Goal: Task Accomplishment & Management: Complete application form

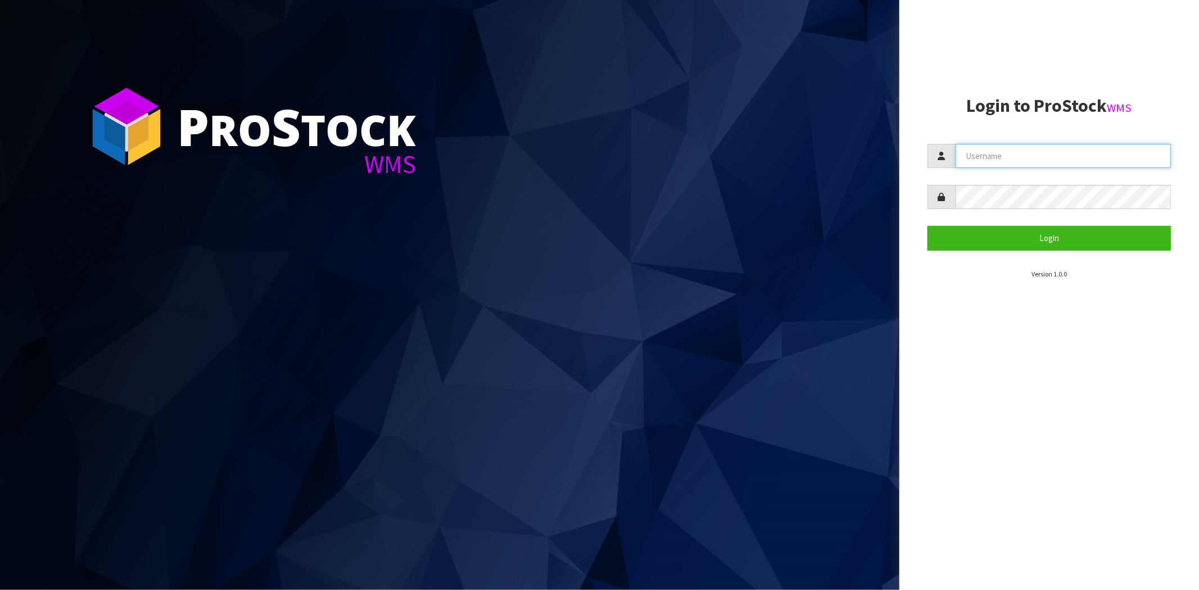
drag, startPoint x: 971, startPoint y: 145, endPoint x: 976, endPoint y: 154, distance: 10.8
click at [971, 146] on input "text" at bounding box center [1063, 156] width 215 height 24
type input "[PERSON_NAME][EMAIL_ADDRESS][DOMAIN_NAME]"
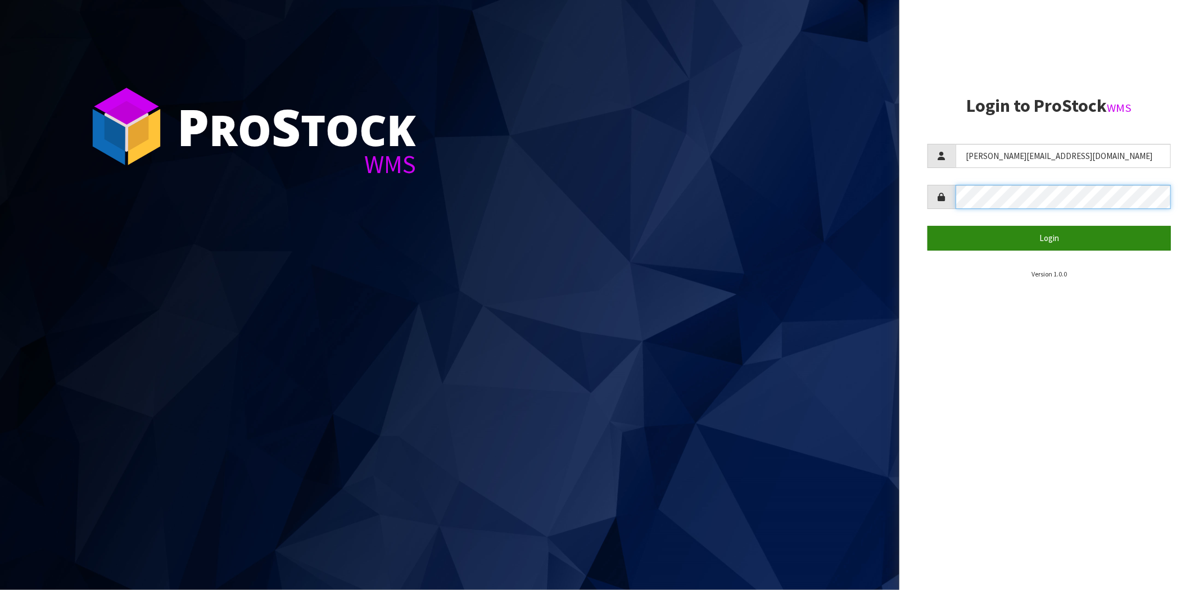
click at [928, 226] on button "Login" at bounding box center [1049, 238] width 243 height 24
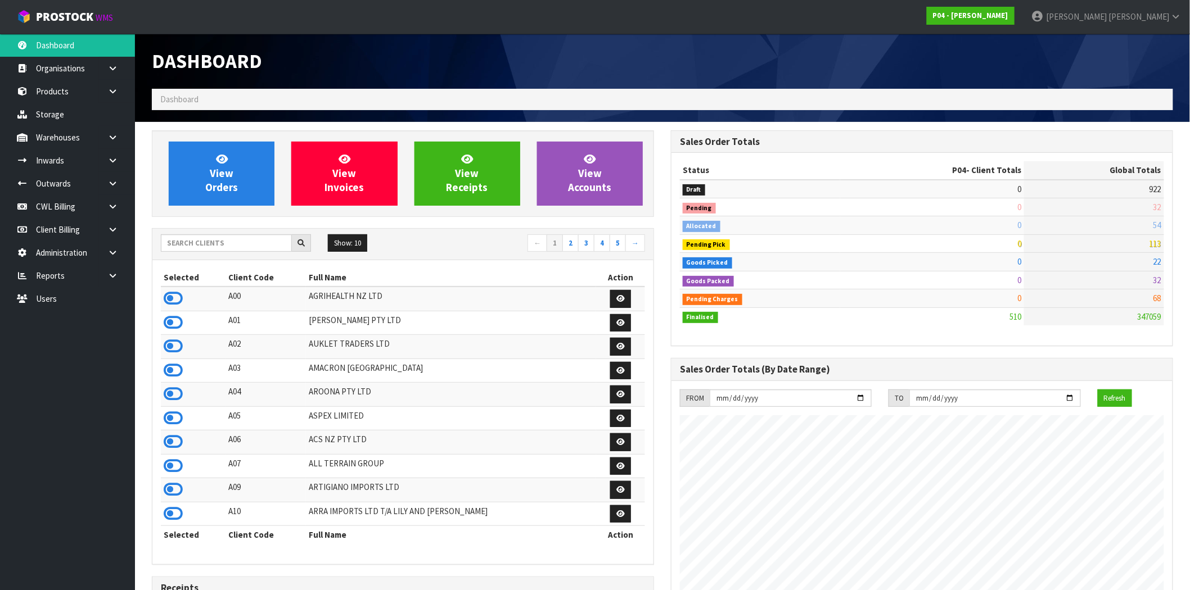
scroll to position [688, 519]
click at [115, 164] on icon at bounding box center [112, 160] width 11 height 8
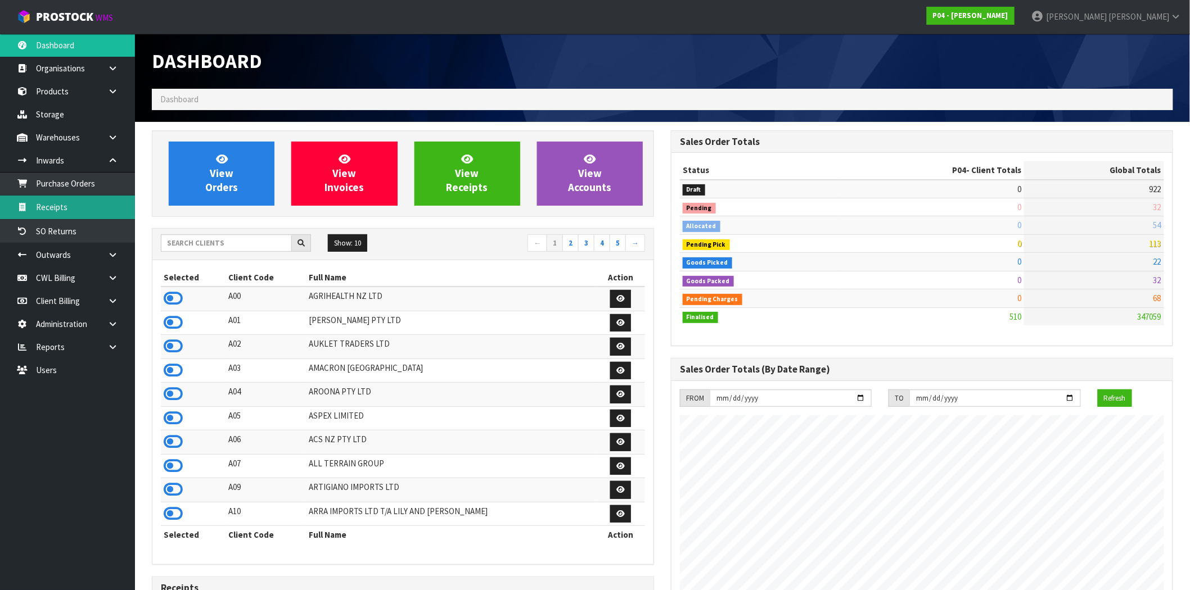
click at [69, 205] on link "Receipts" at bounding box center [67, 207] width 135 height 23
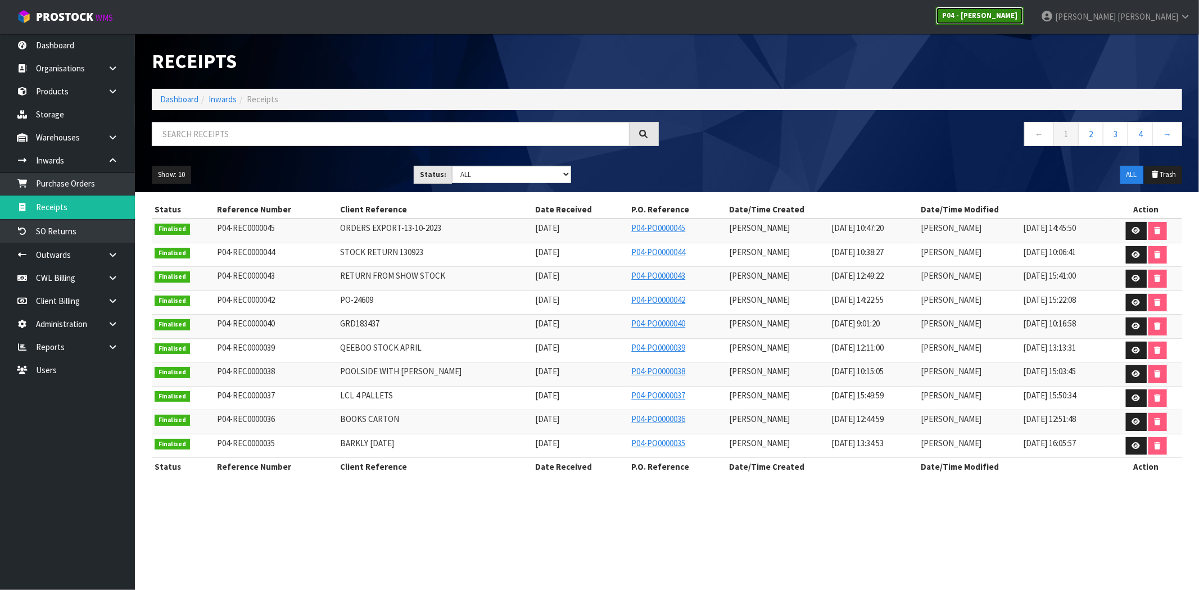
click at [1018, 15] on strong "P04 - [PERSON_NAME]" at bounding box center [979, 16] width 75 height 10
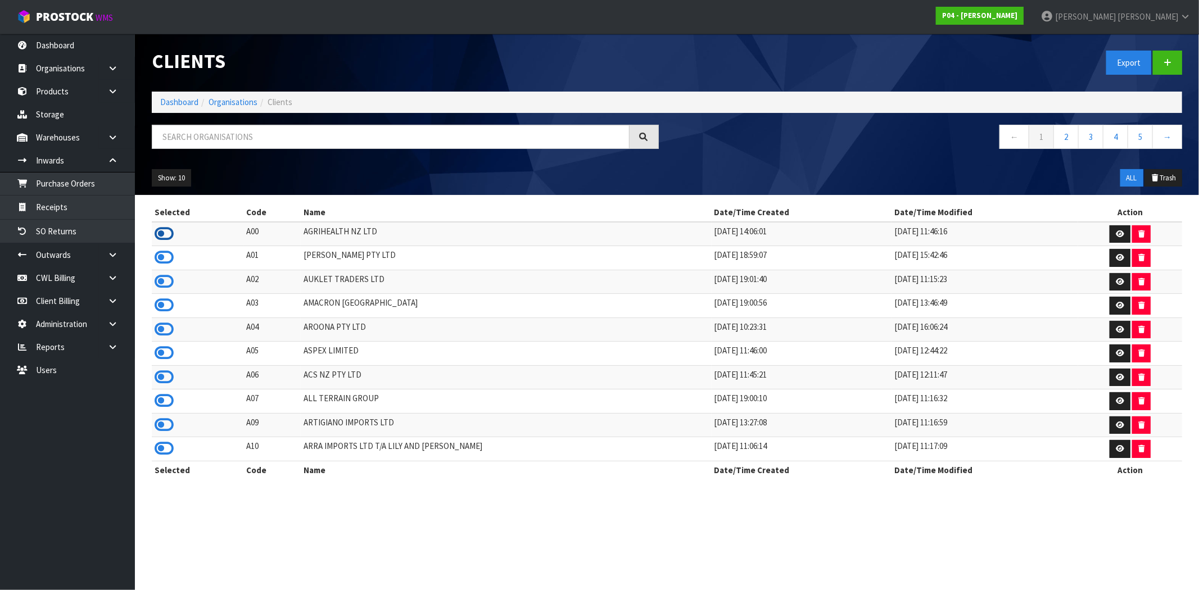
click at [169, 232] on icon at bounding box center [164, 233] width 19 height 17
click at [94, 216] on link "Receipts" at bounding box center [67, 207] width 135 height 23
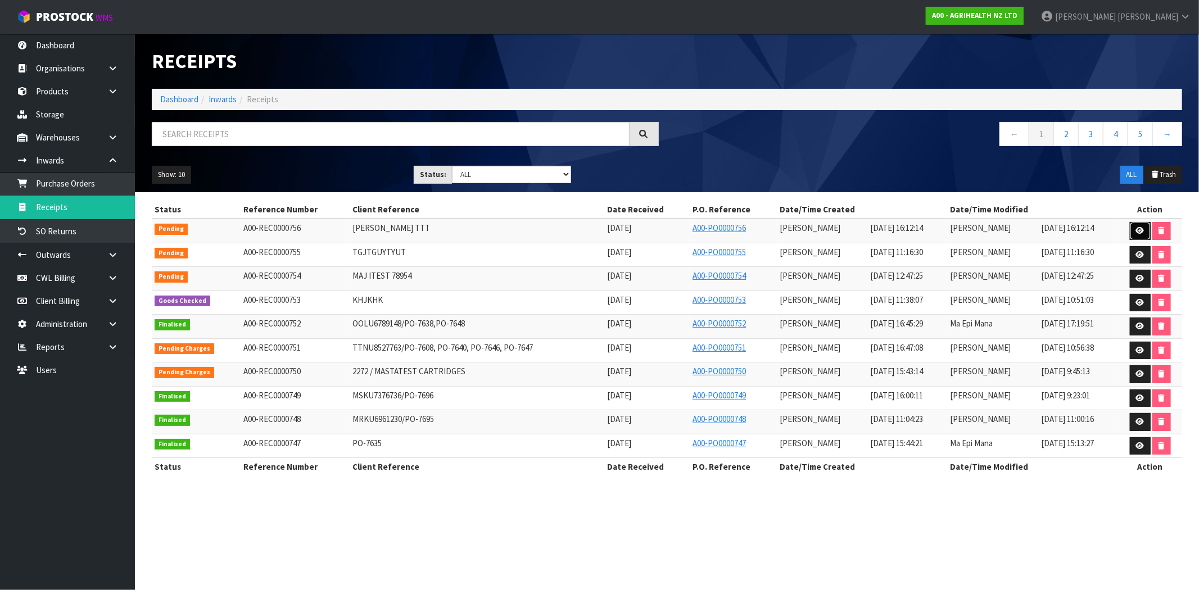
click at [1142, 232] on icon at bounding box center [1140, 230] width 8 height 7
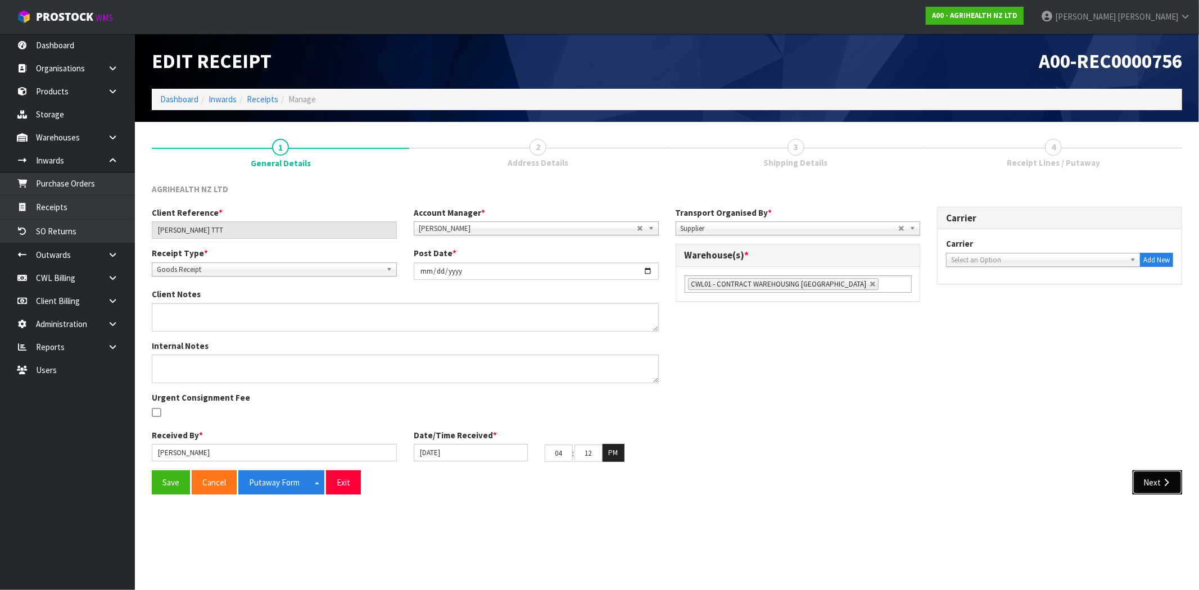
click at [1162, 487] on button "Next" at bounding box center [1157, 483] width 49 height 24
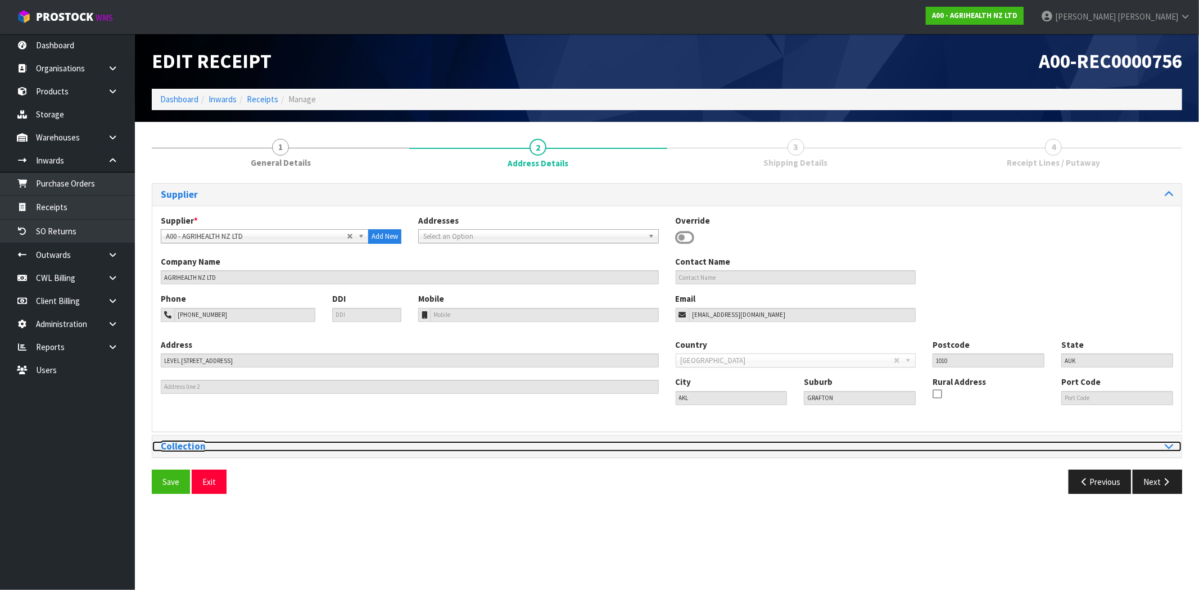
click at [1151, 444] on div at bounding box center [925, 446] width 498 height 11
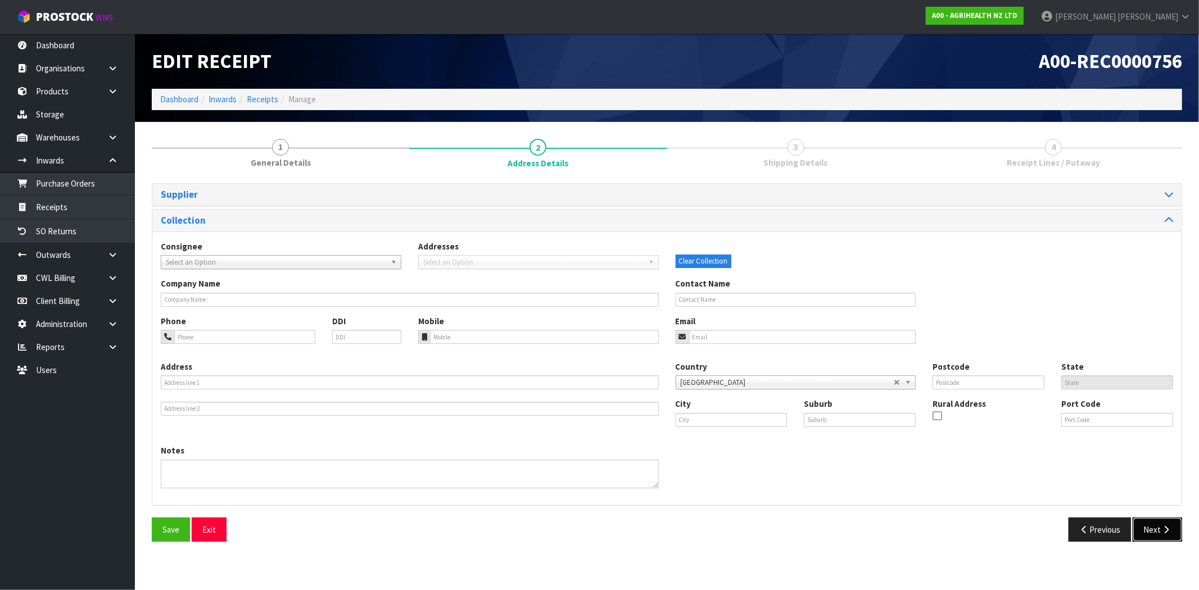
click at [1160, 531] on button "Next" at bounding box center [1157, 530] width 49 height 24
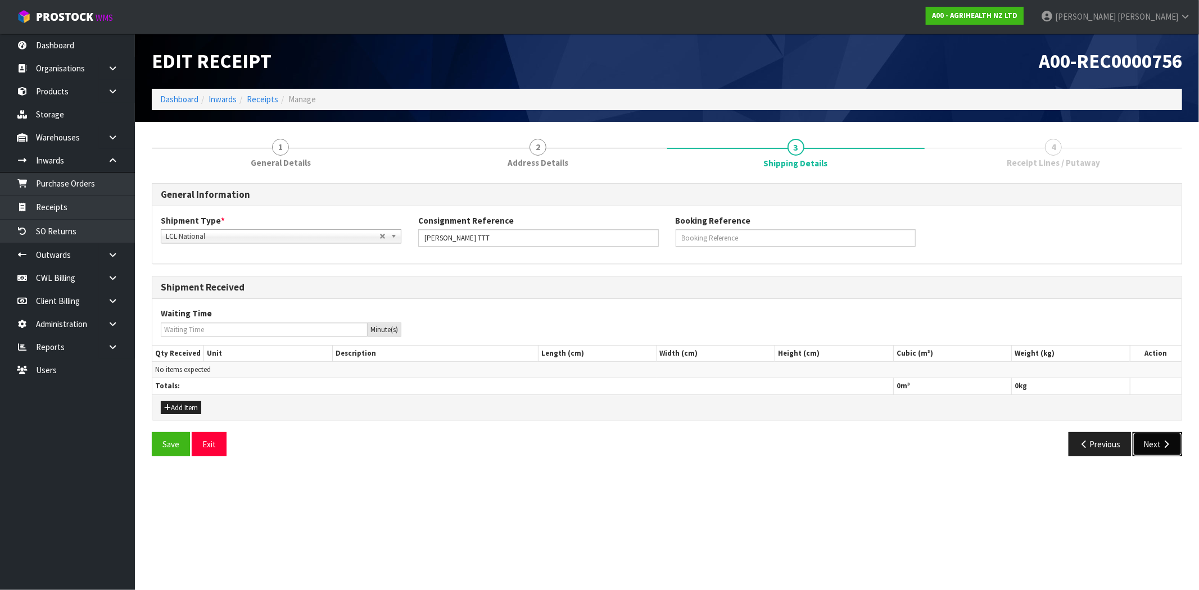
click at [1157, 446] on button "Next" at bounding box center [1157, 444] width 49 height 24
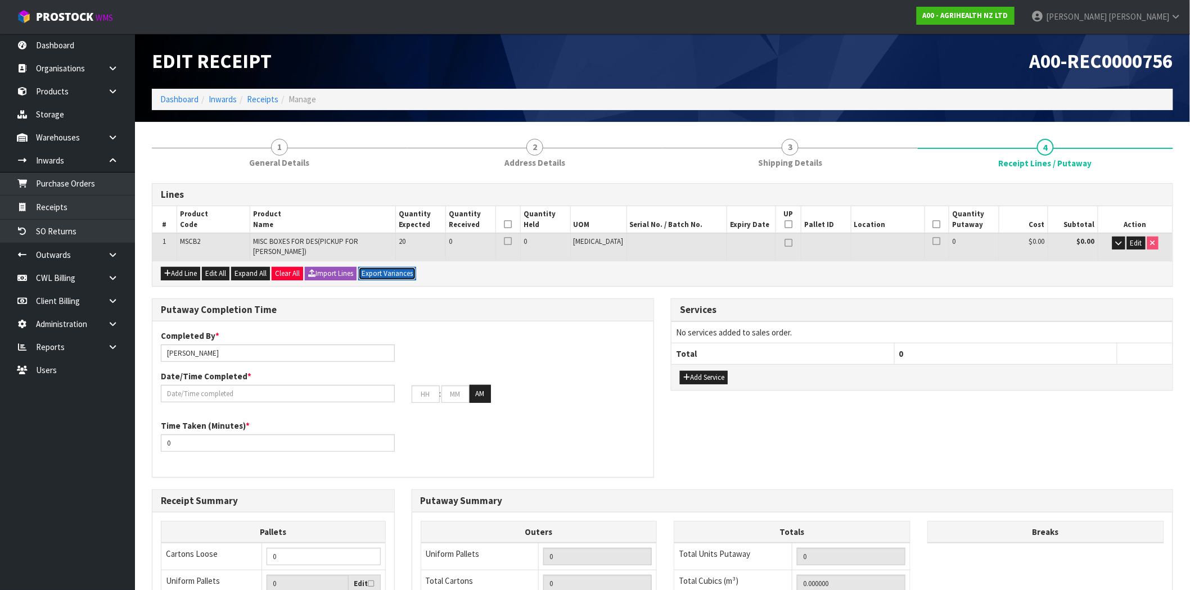
click at [395, 267] on button "Export Variances" at bounding box center [387, 273] width 58 height 13
click at [1008, 14] on strong "A00 - AGRIHEALTH NZ LTD" at bounding box center [965, 16] width 85 height 10
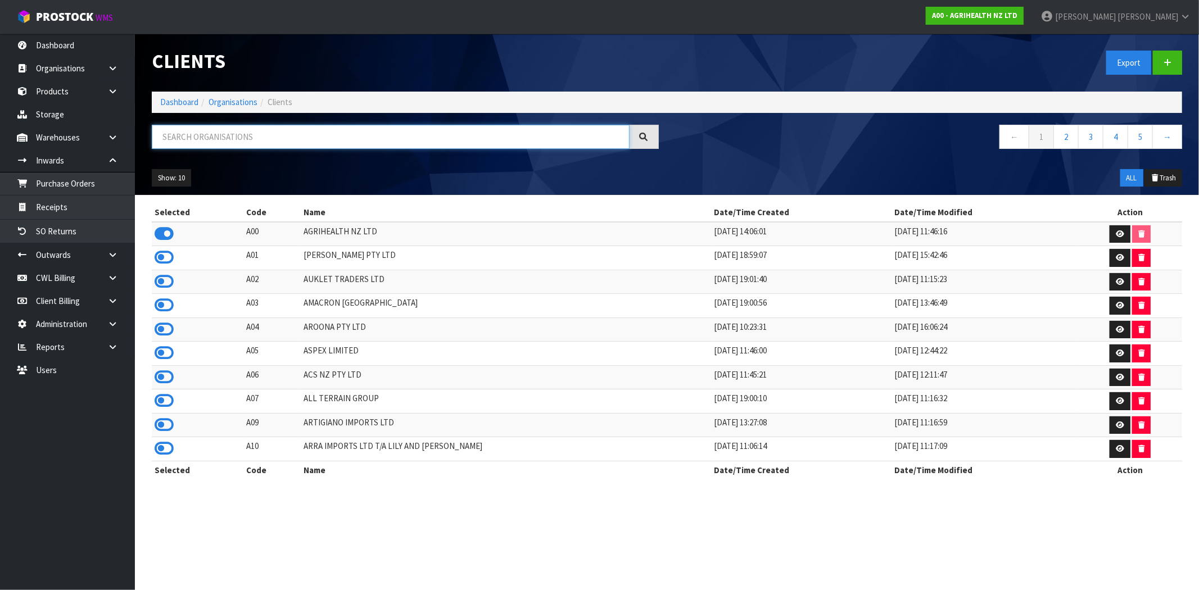
click at [244, 138] on input "text" at bounding box center [391, 137] width 478 height 24
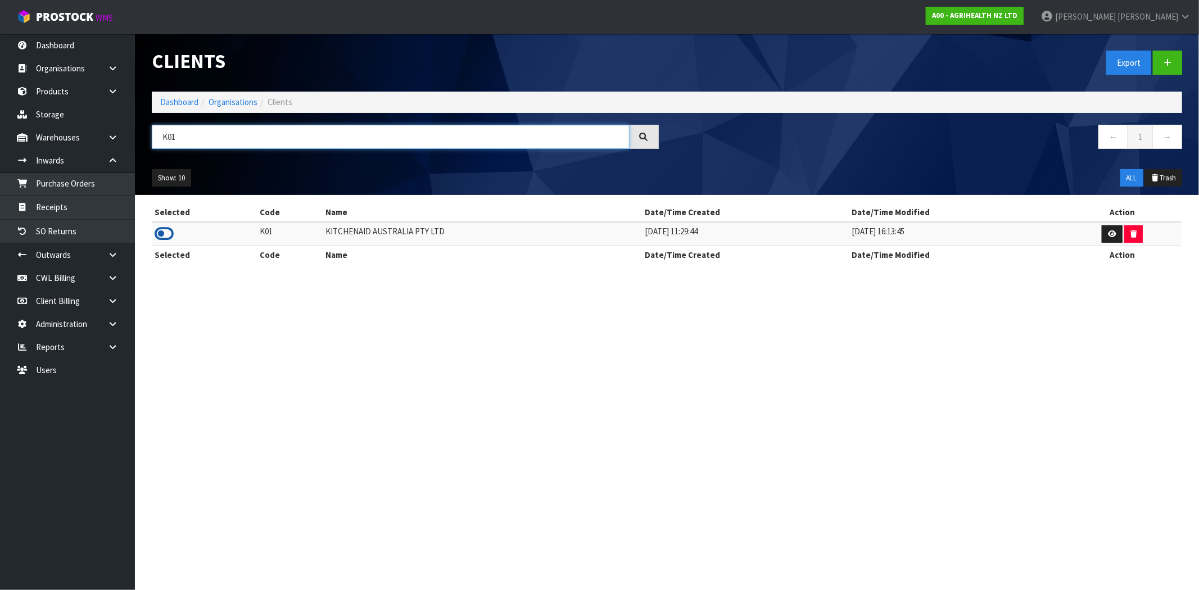
type input "K01"
click at [163, 237] on icon at bounding box center [164, 233] width 19 height 17
click at [70, 206] on link "Receipts" at bounding box center [67, 207] width 135 height 23
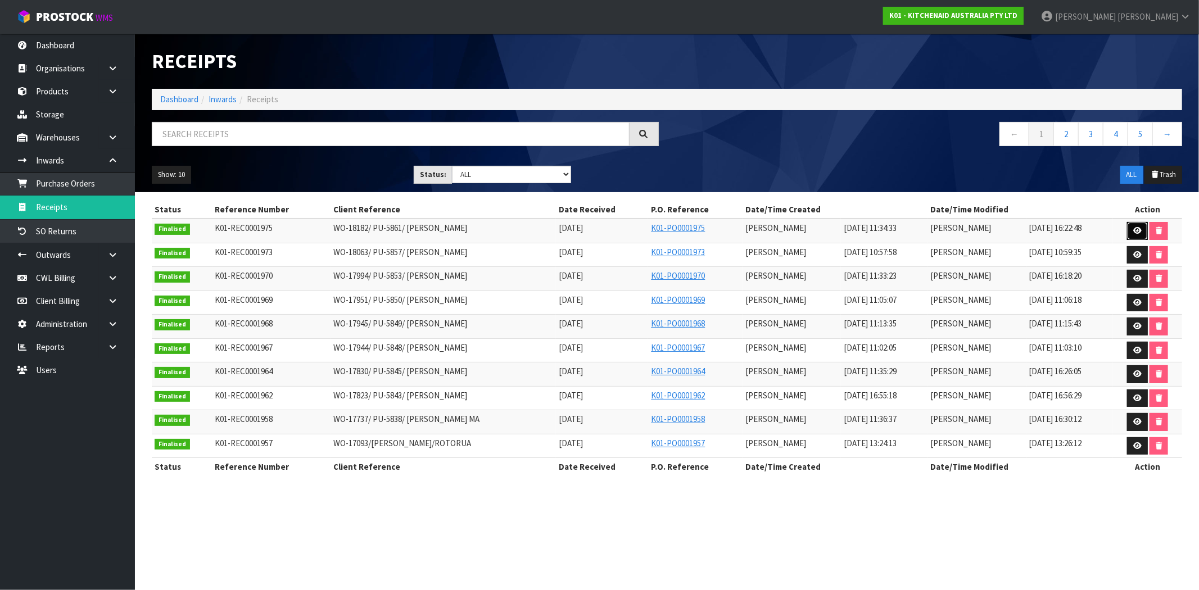
click at [1139, 229] on icon at bounding box center [1138, 230] width 8 height 7
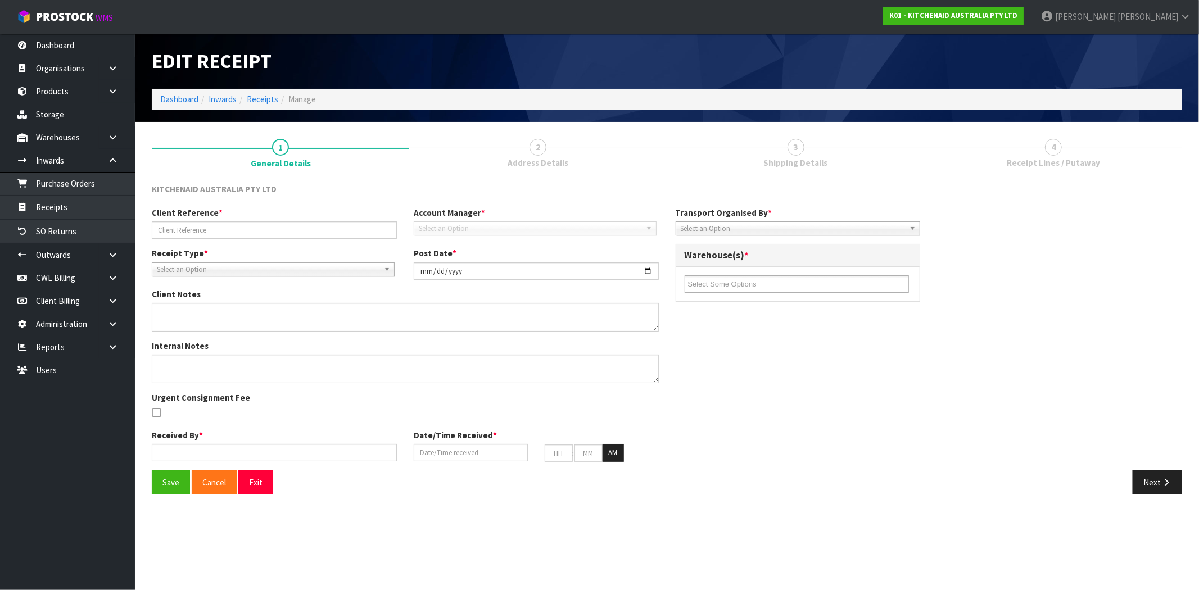
type input "WO-18182/ PU-5861/ [PERSON_NAME]"
type input "[DATE]"
type textarea "PLEASE PLACE SERIAL 5KSM192XDAVB # WC0728290 ONTO [PERSON_NAME] HELD PALLET"
type input "[PERSON_NAME]"
type input "[DATE]"
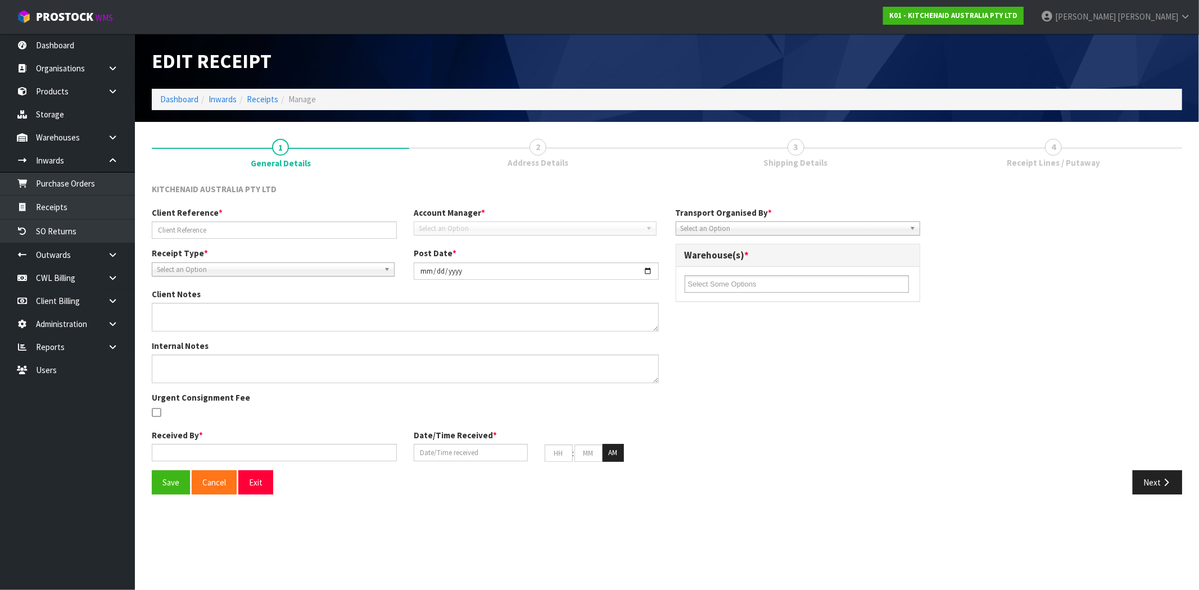
type input "11"
type input "34"
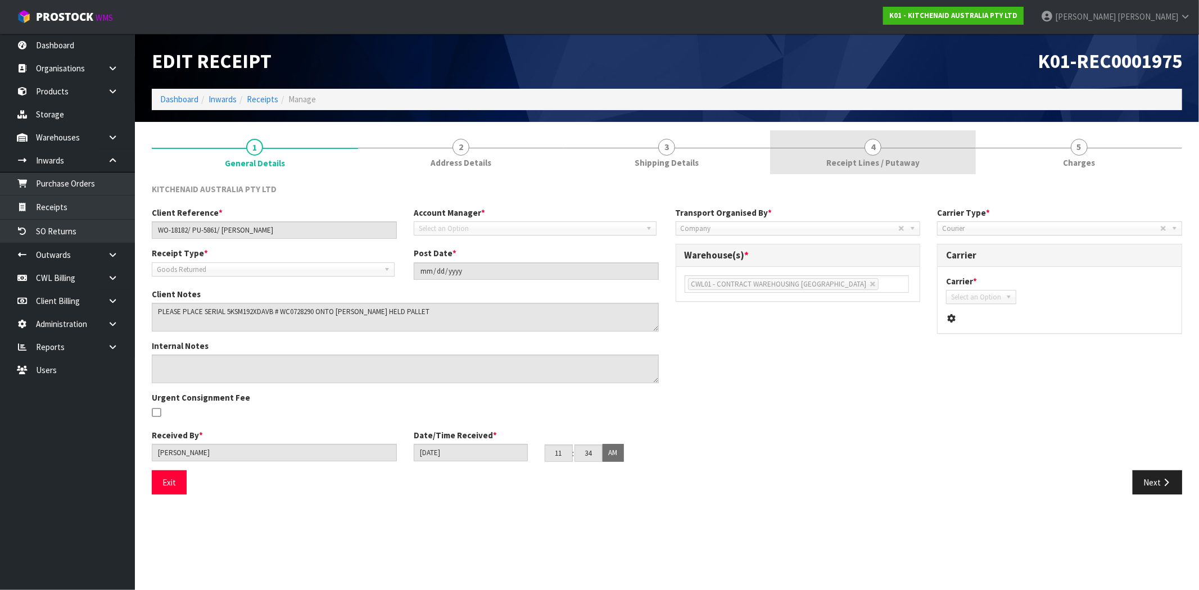
click at [877, 156] on link "4 Receipt Lines / Putaway" at bounding box center [873, 152] width 206 height 44
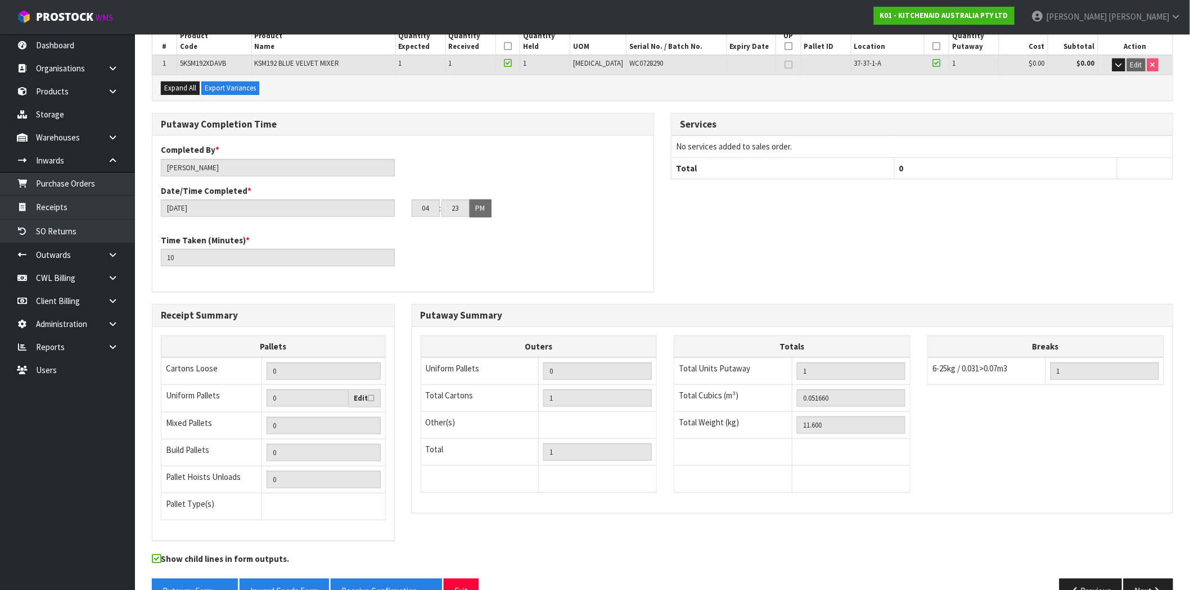
scroll to position [208, 0]
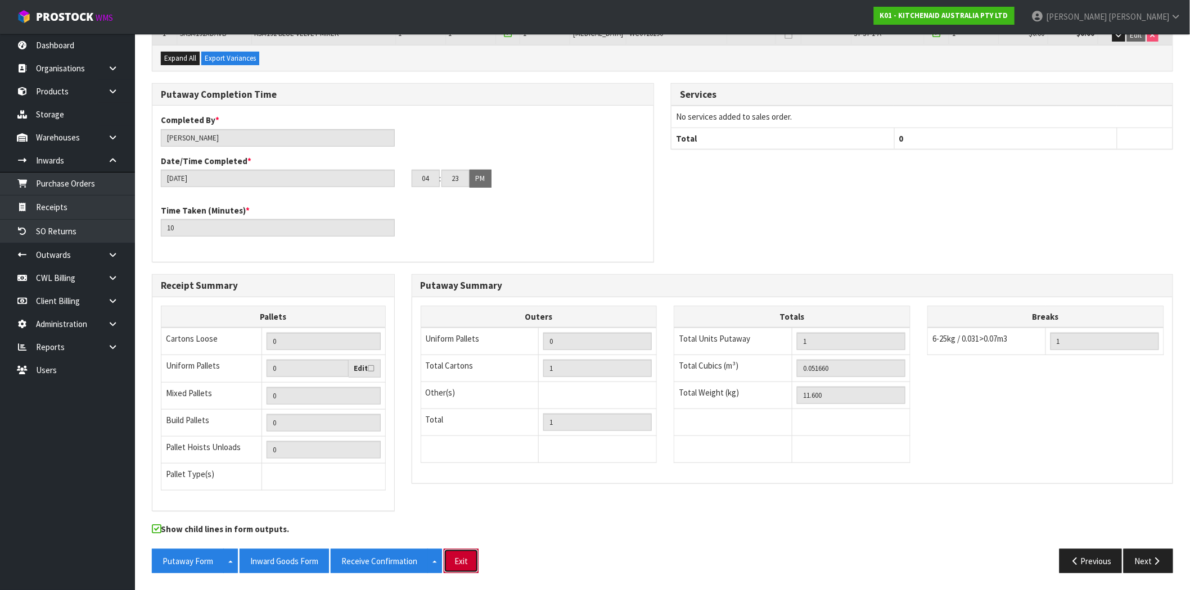
click at [463, 565] on button "Exit" at bounding box center [461, 561] width 35 height 24
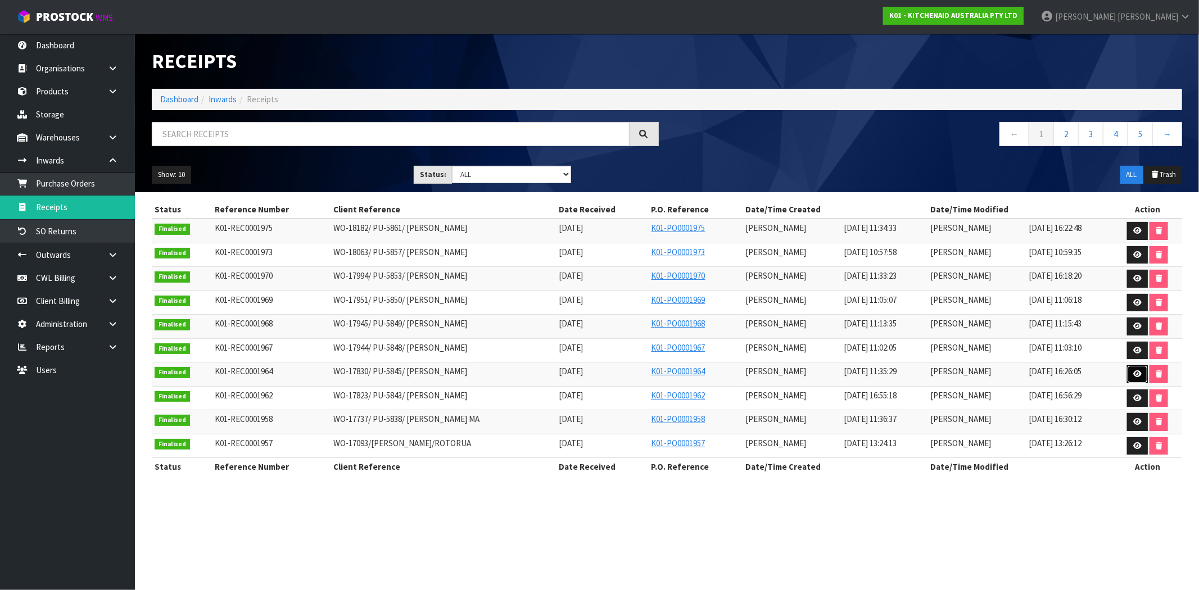
click at [1142, 378] on icon at bounding box center [1138, 374] width 8 height 7
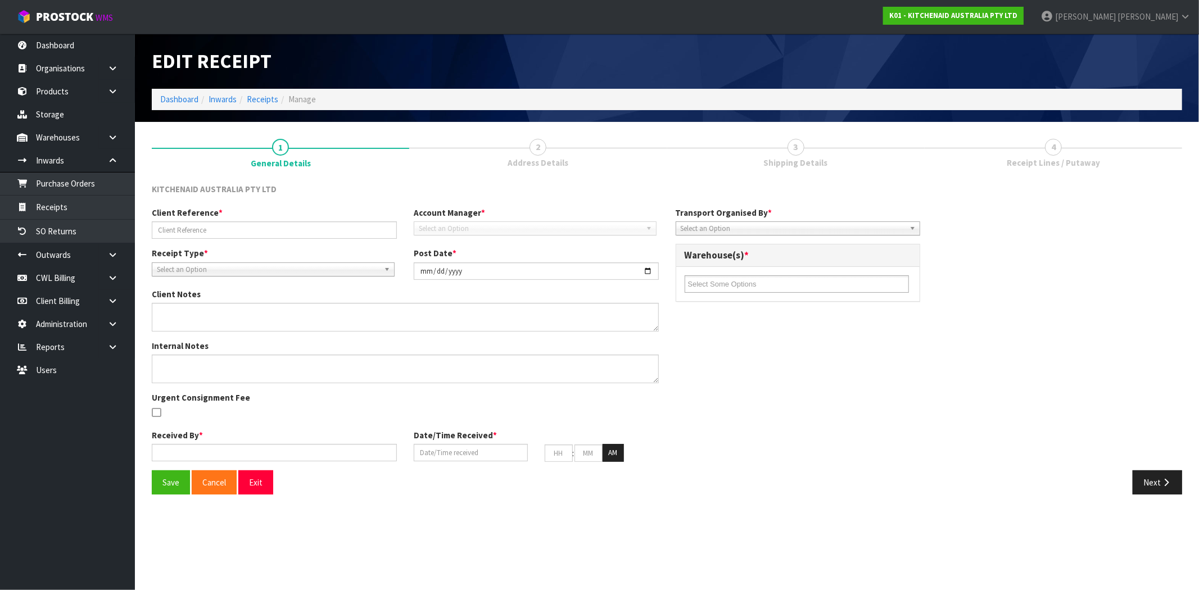
type input "WO-17830/ PU-5845/ [PERSON_NAME]"
type input "[DATE]"
type textarea "PLEASE PLACE 5KSM3311XACU SERIAL # WB2329094 ONTO [PERSON_NAME] HELD PALLET"
type input "[PERSON_NAME]"
type input "[DATE]"
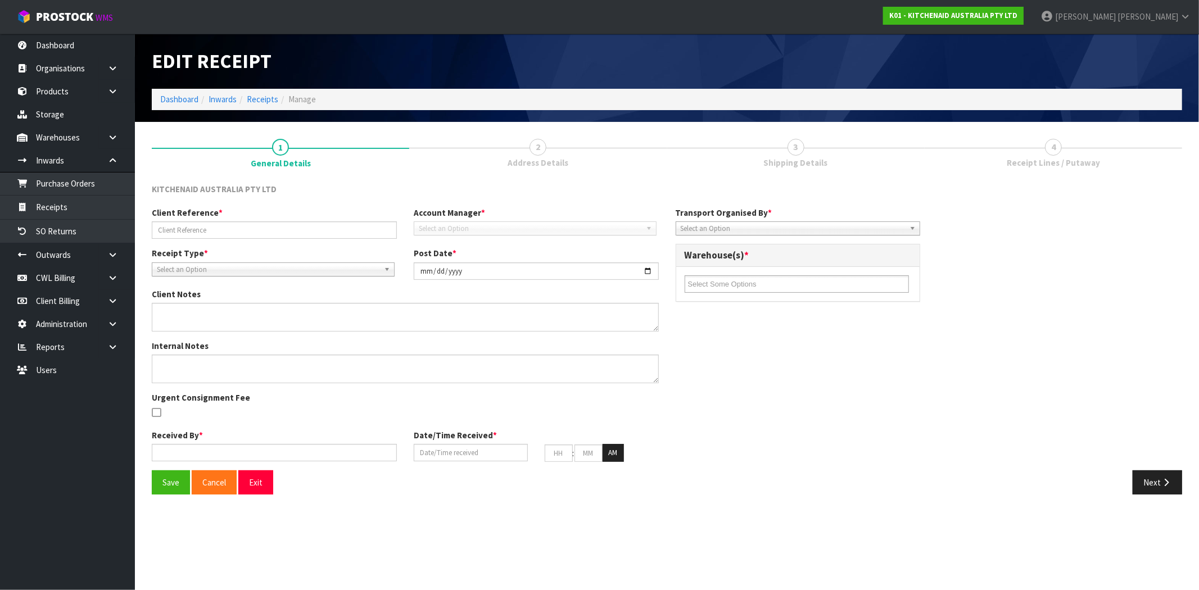
type input "11"
type input "35"
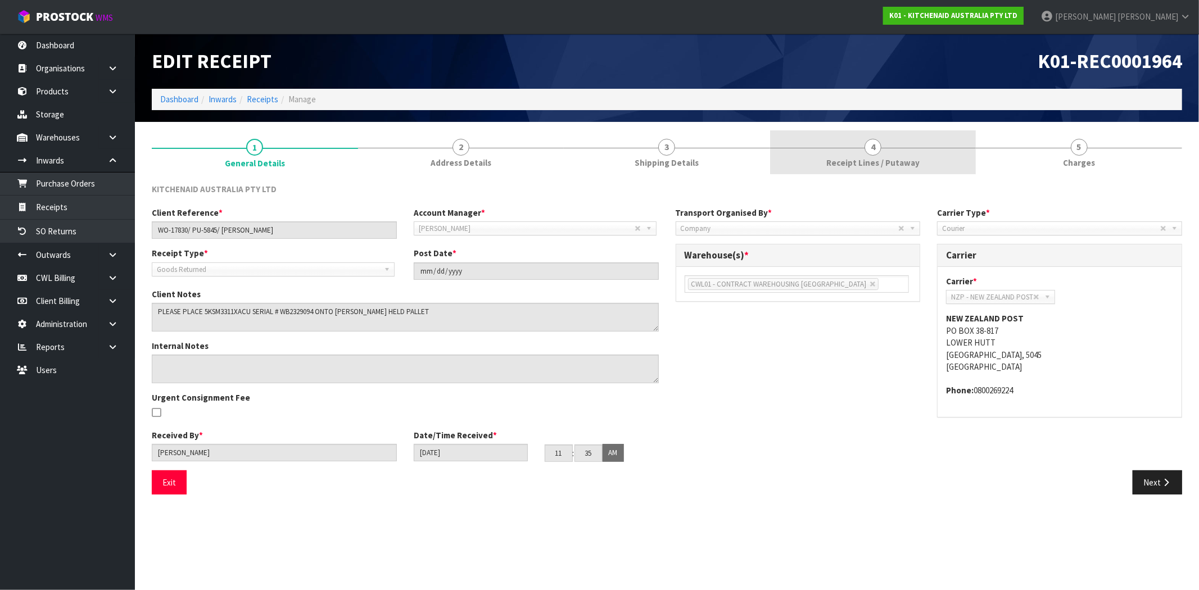
click at [917, 156] on link "4 Receipt Lines / Putaway" at bounding box center [873, 152] width 206 height 44
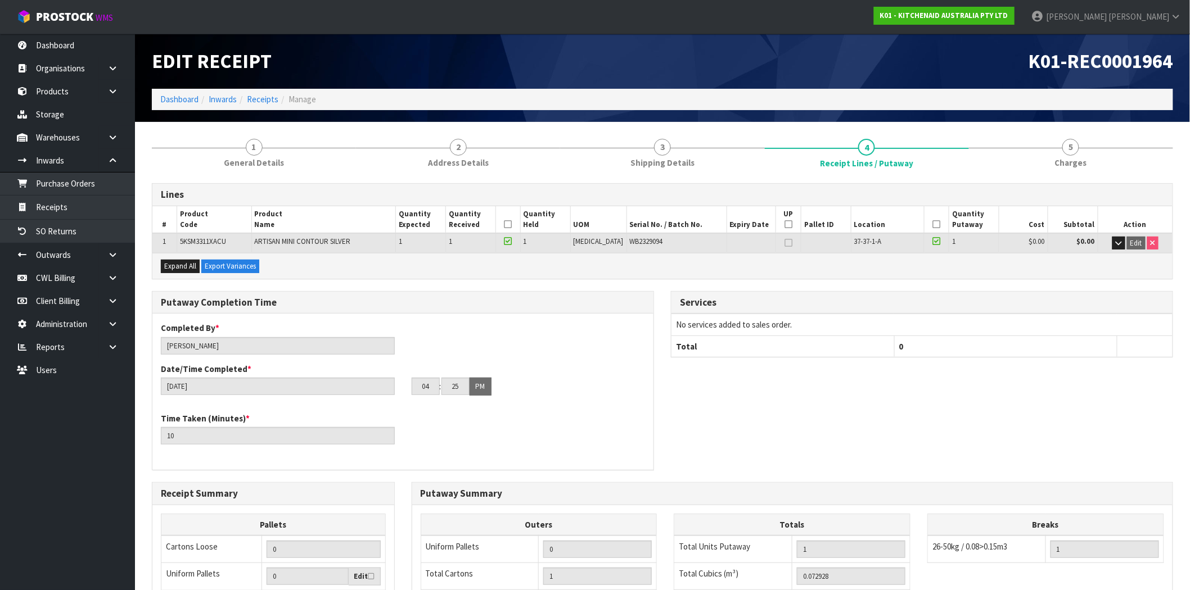
scroll to position [208, 0]
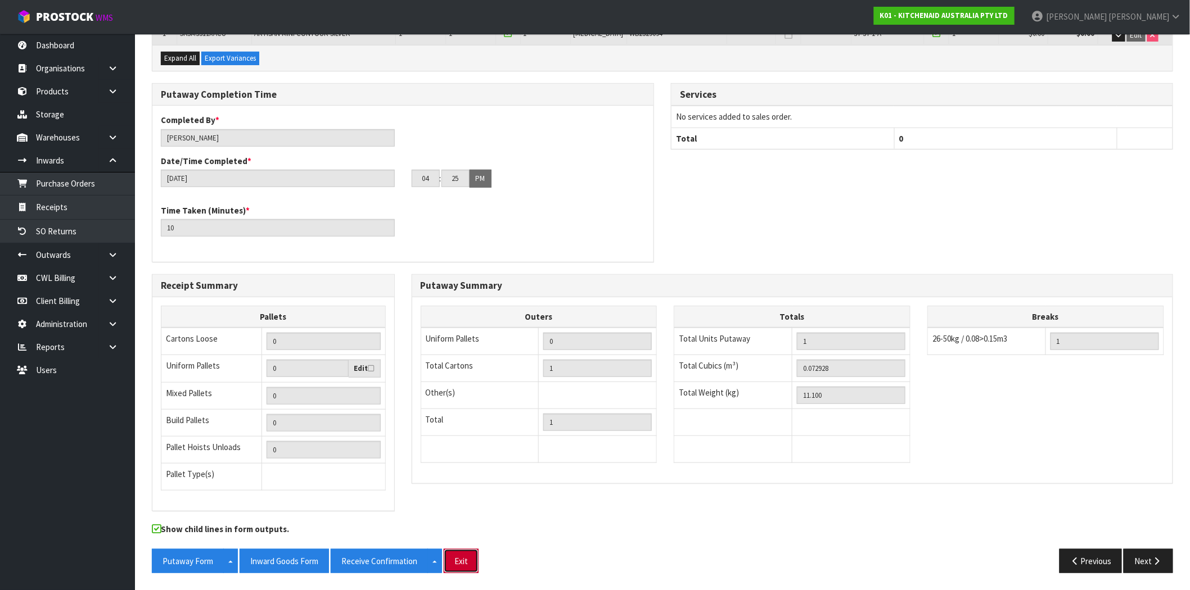
click at [462, 568] on button "Exit" at bounding box center [461, 561] width 35 height 24
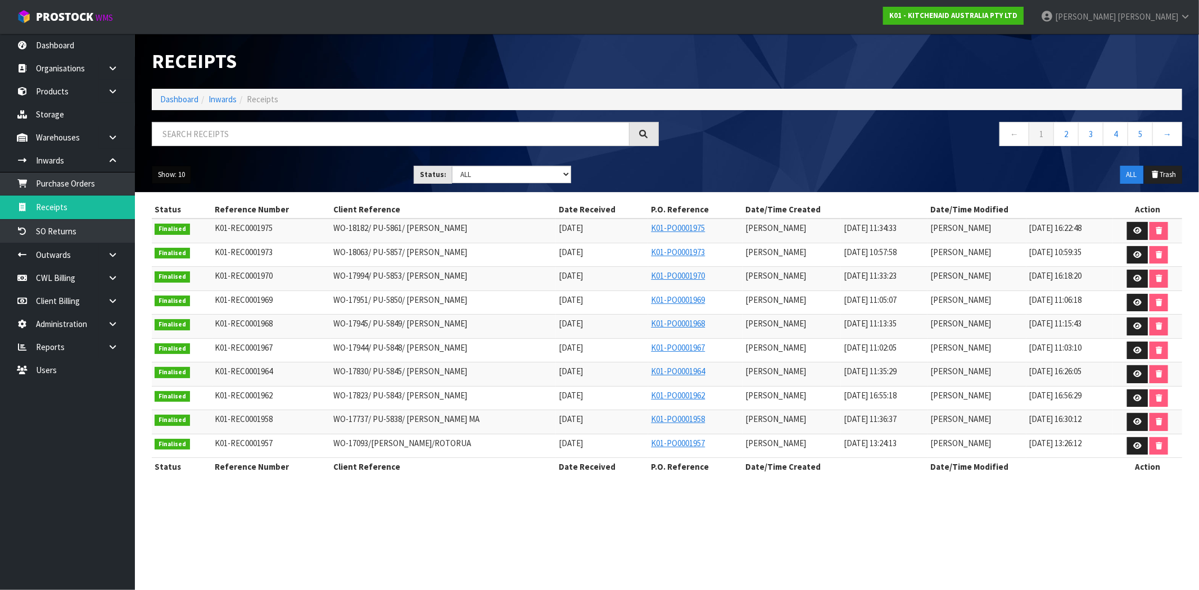
click at [162, 168] on button "Show: 10" at bounding box center [171, 175] width 39 height 18
click at [192, 243] on link "50" at bounding box center [196, 241] width 89 height 15
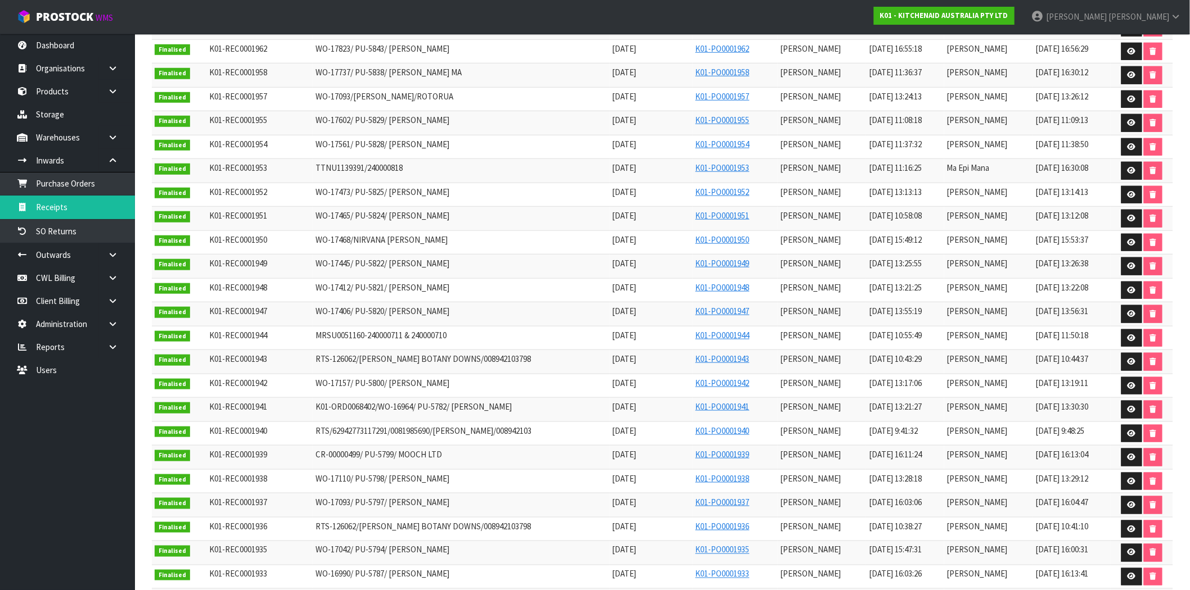
scroll to position [375, 0]
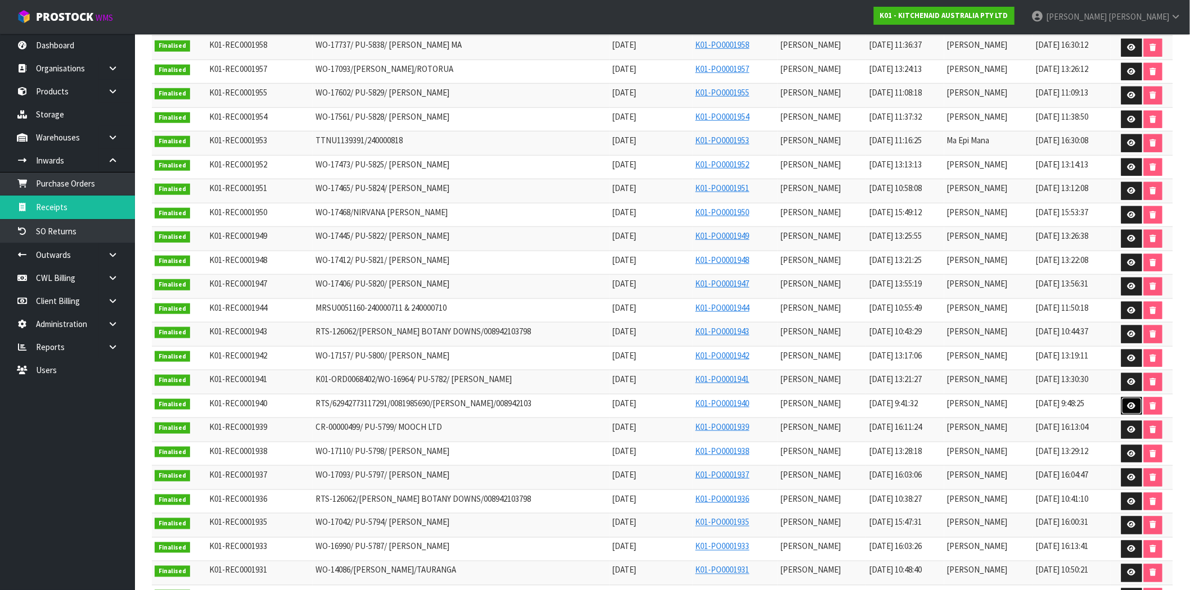
click at [1132, 408] on icon at bounding box center [1131, 406] width 8 height 7
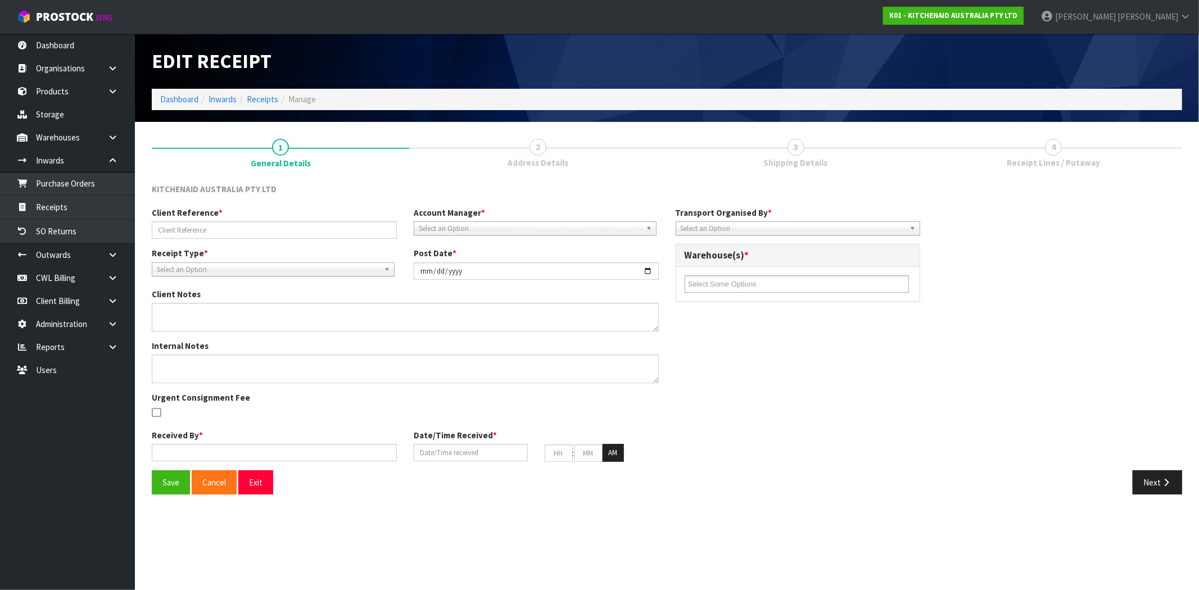
type input "RTS/62942773117291/0081985690/[PERSON_NAME]/008942103"
type input "[DATE]"
type input "[PERSON_NAME]"
type input "[DATE]"
type input "09"
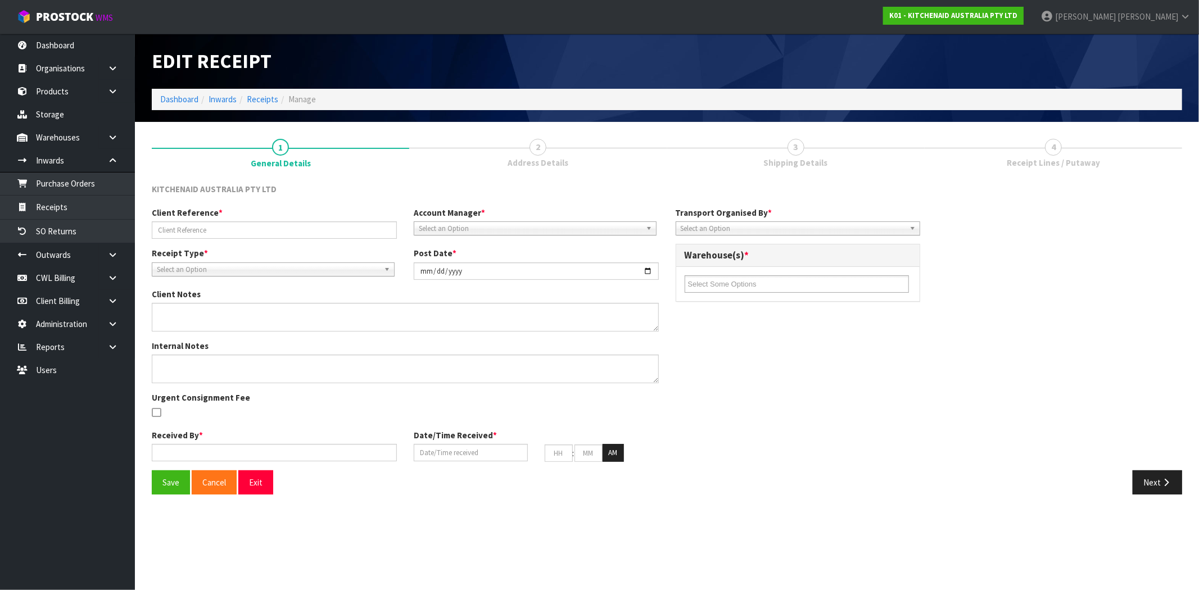
type input "41"
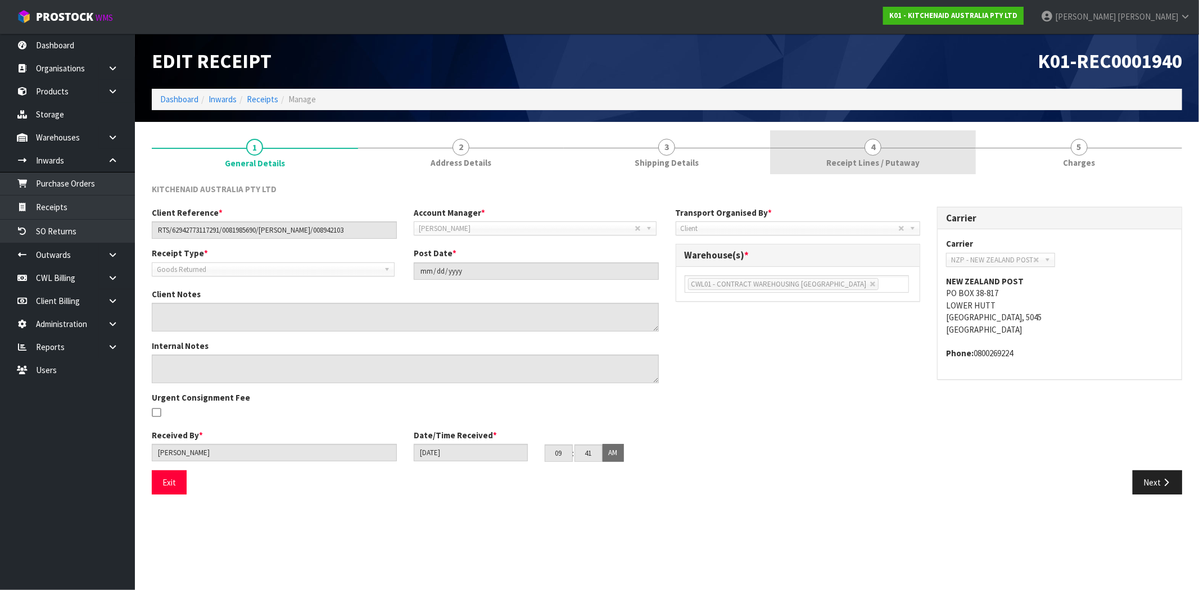
click at [866, 158] on span "Receipt Lines / Putaway" at bounding box center [873, 163] width 93 height 12
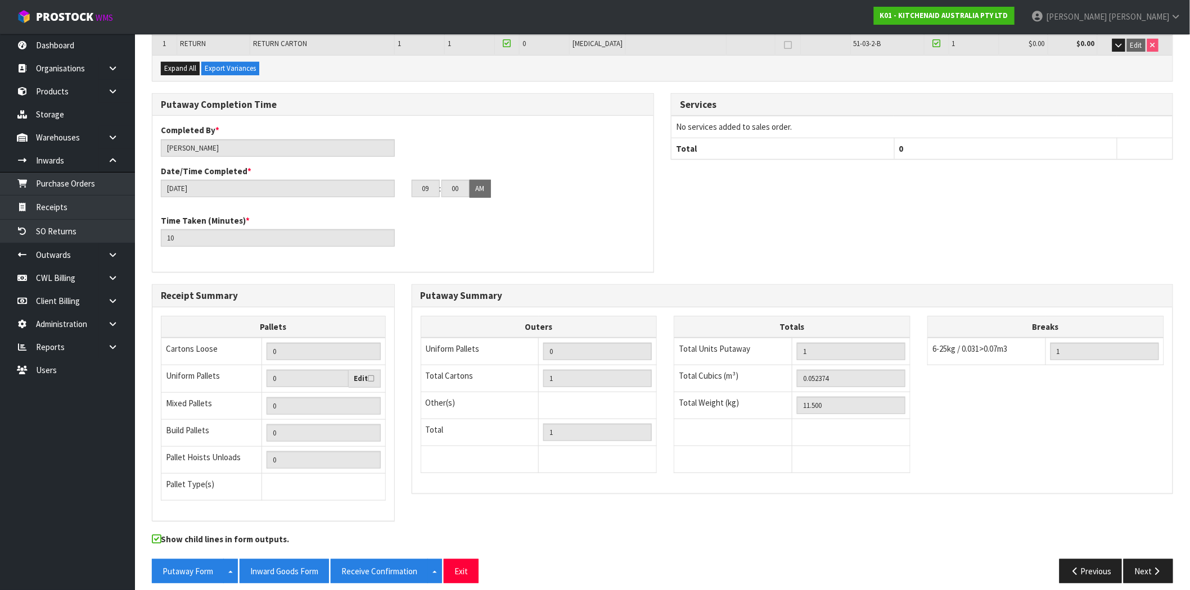
scroll to position [208, 0]
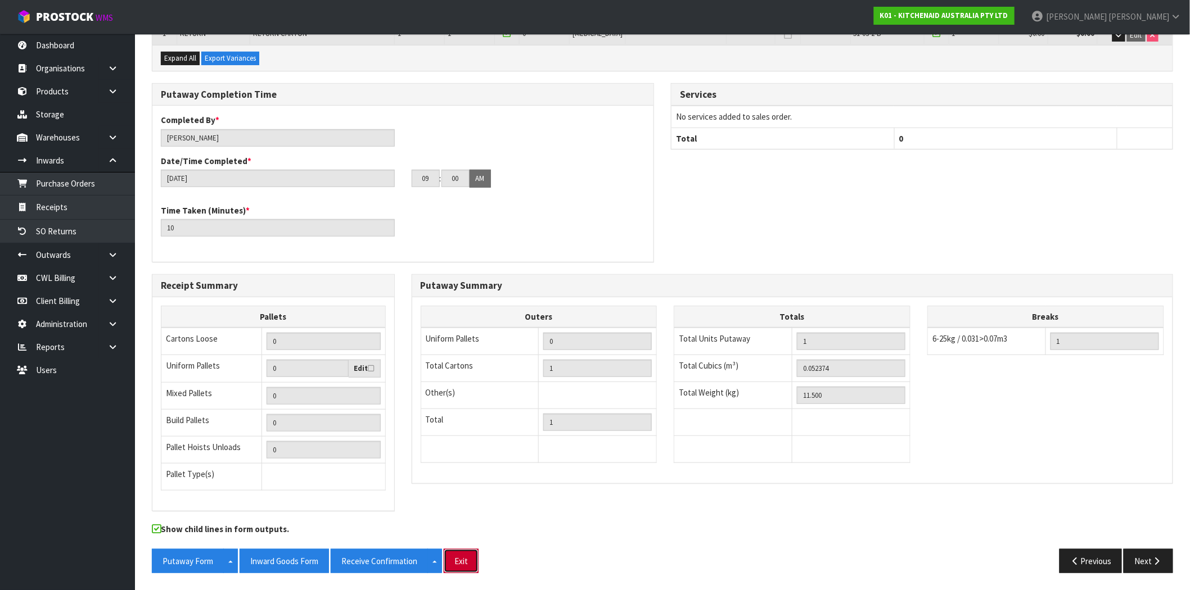
click at [467, 564] on button "Exit" at bounding box center [461, 561] width 35 height 24
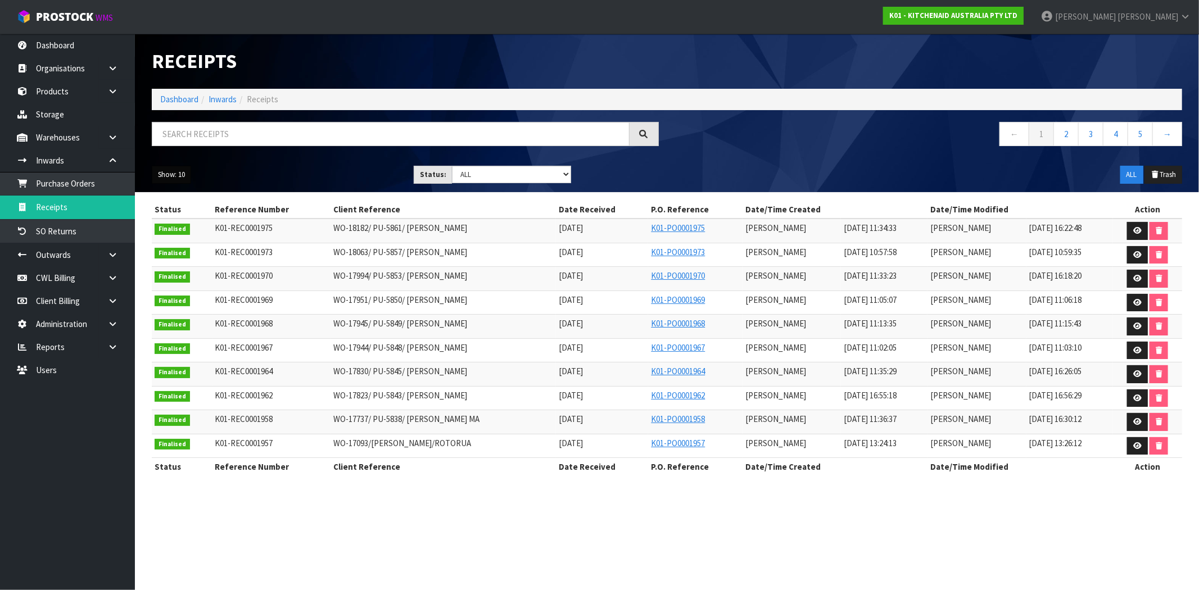
click at [169, 176] on button "Show: 10" at bounding box center [171, 175] width 39 height 18
drag, startPoint x: 200, startPoint y: 242, endPoint x: 283, endPoint y: 259, distance: 85.6
click at [200, 242] on link "50" at bounding box center [196, 241] width 89 height 15
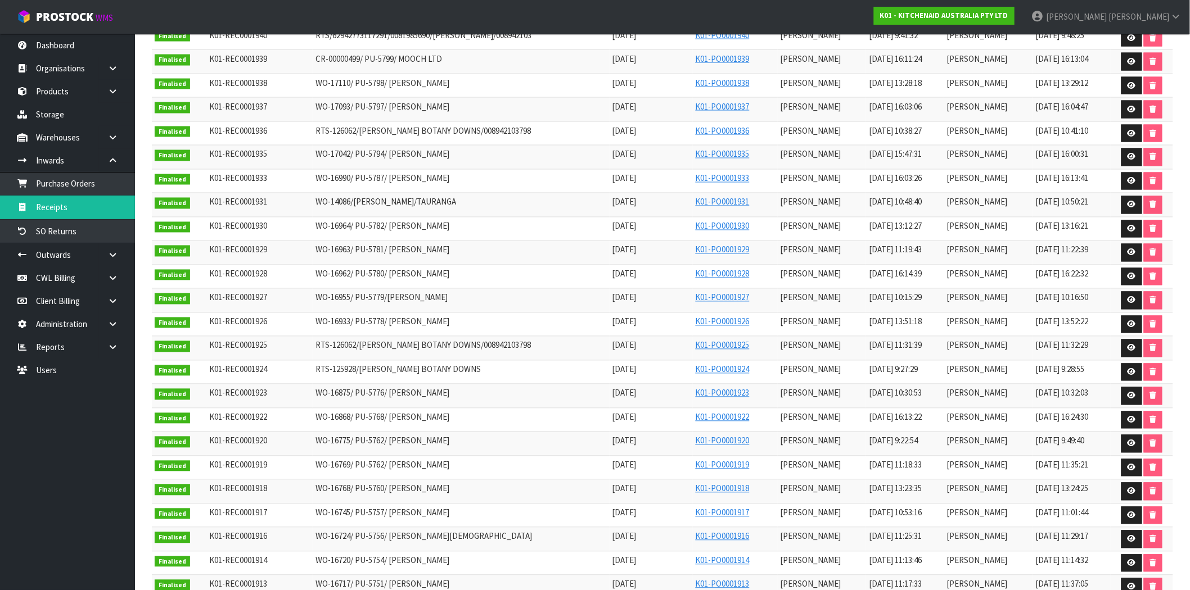
scroll to position [870, 0]
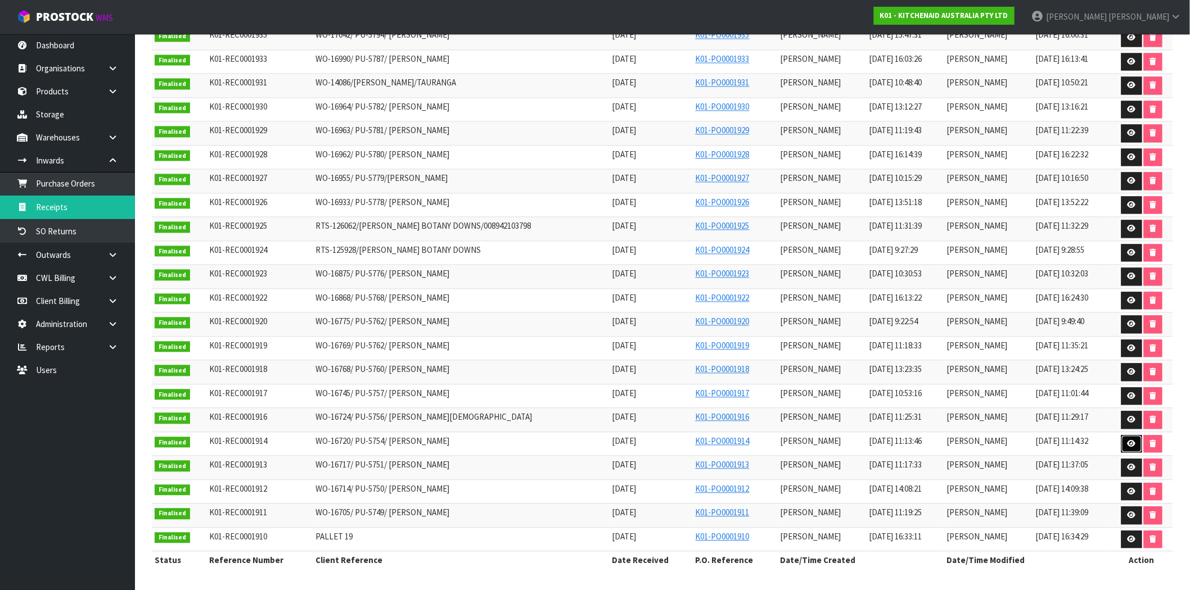
click at [1132, 443] on icon at bounding box center [1131, 444] width 8 height 7
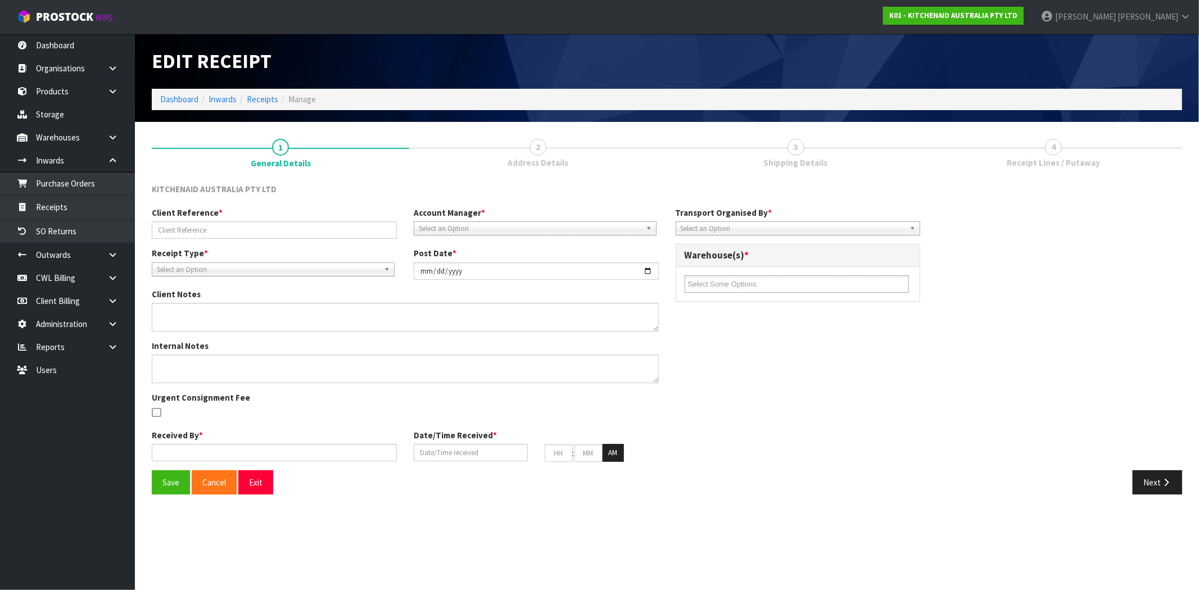
type input "WO-16720/ PU-5754/ [PERSON_NAME]"
type input "[DATE]"
type textarea "PLEASE CUT THE CORD AND REMOVE THE HANDLE OF 5KEK1722AER YA60901705 AND DISPOSE…"
type input "[PERSON_NAME]"
type input "[DATE]"
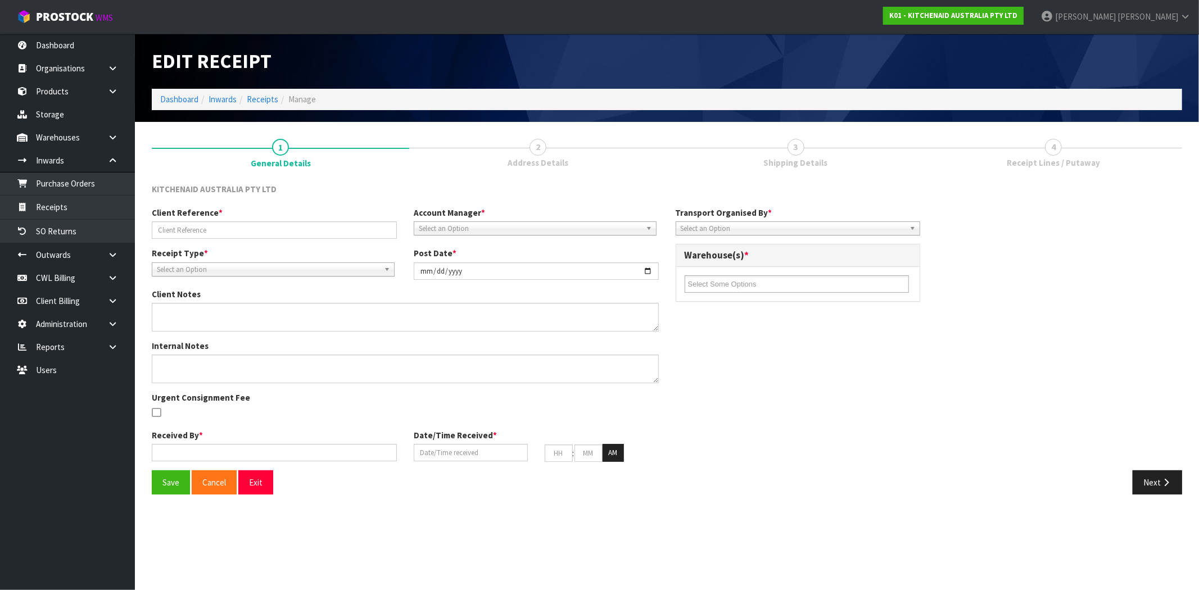
type input "11"
type input "13"
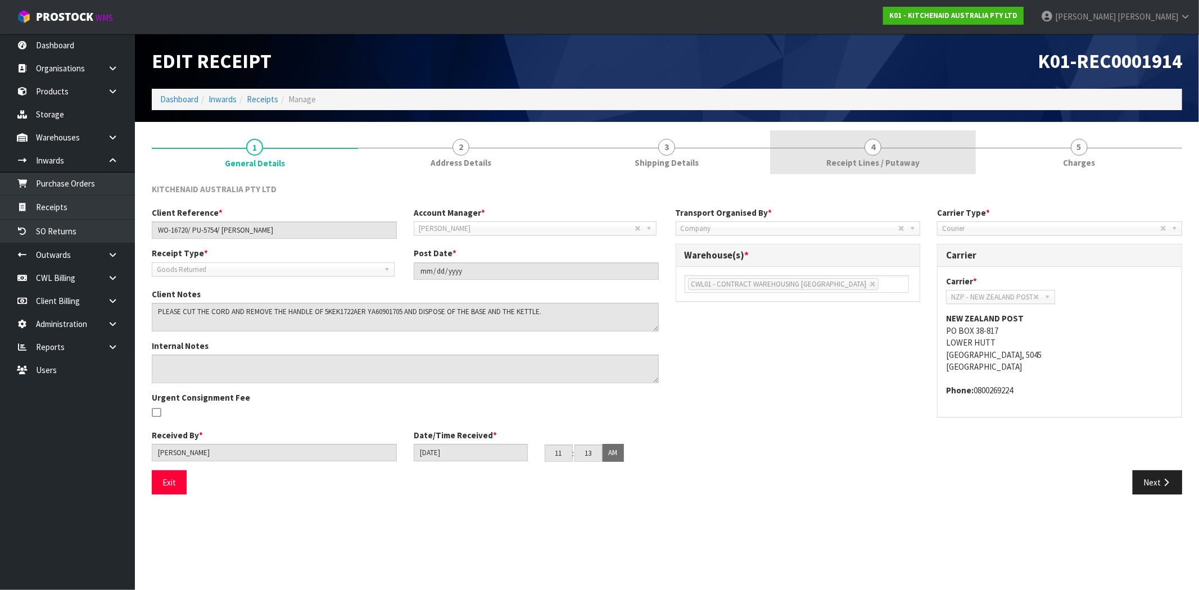
click at [932, 169] on link "4 Receipt Lines / Putaway" at bounding box center [873, 152] width 206 height 44
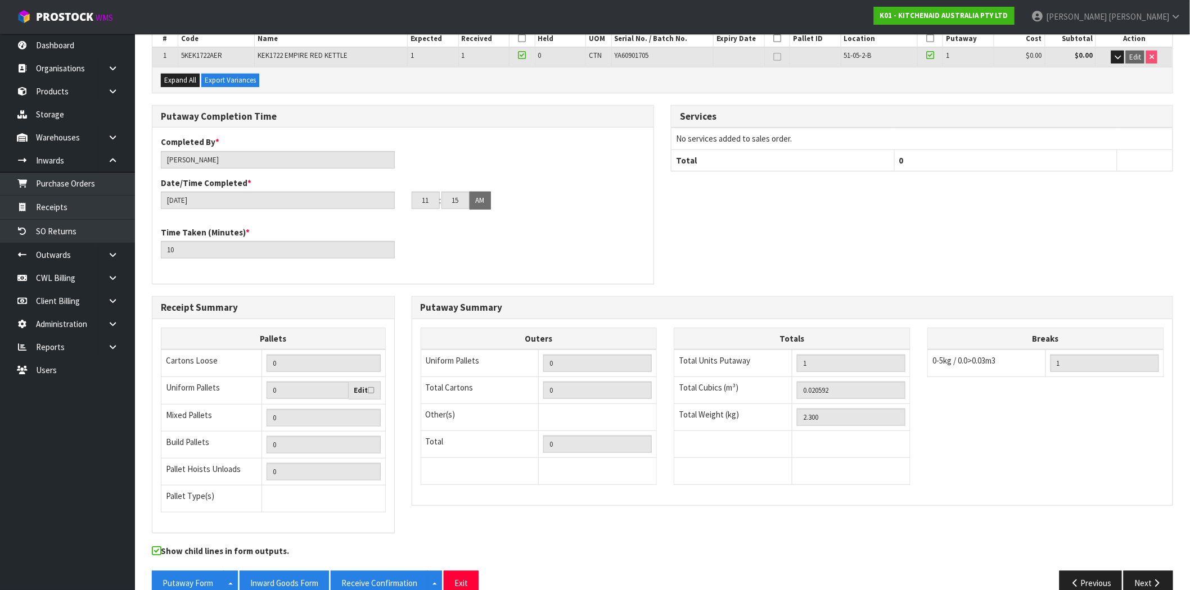
scroll to position [208, 0]
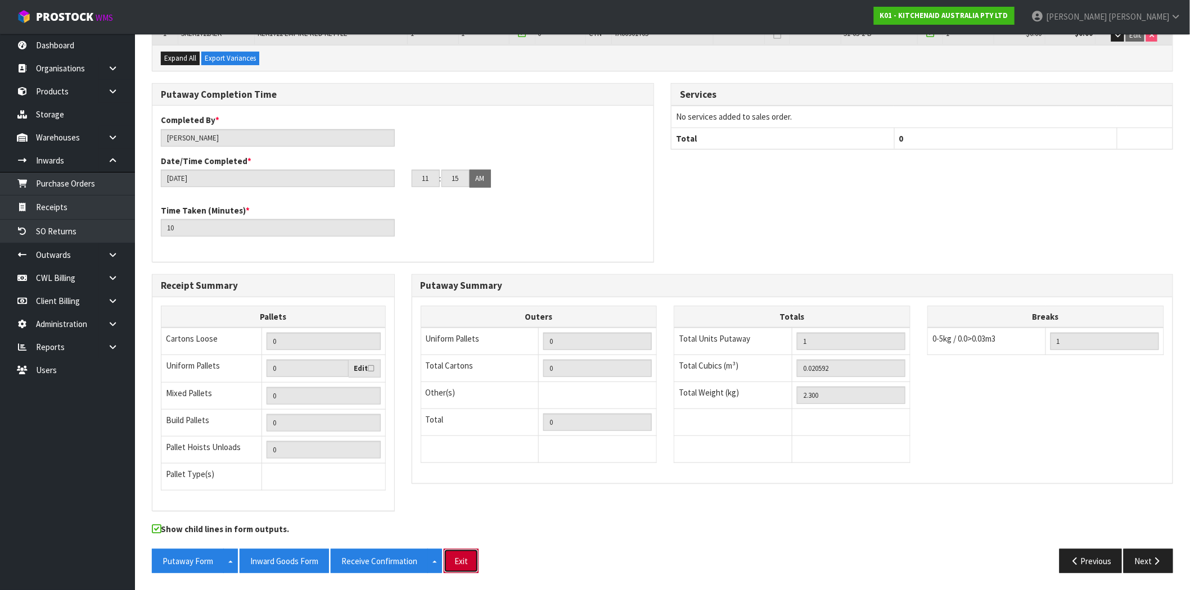
click at [477, 562] on button "Exit" at bounding box center [461, 561] width 35 height 24
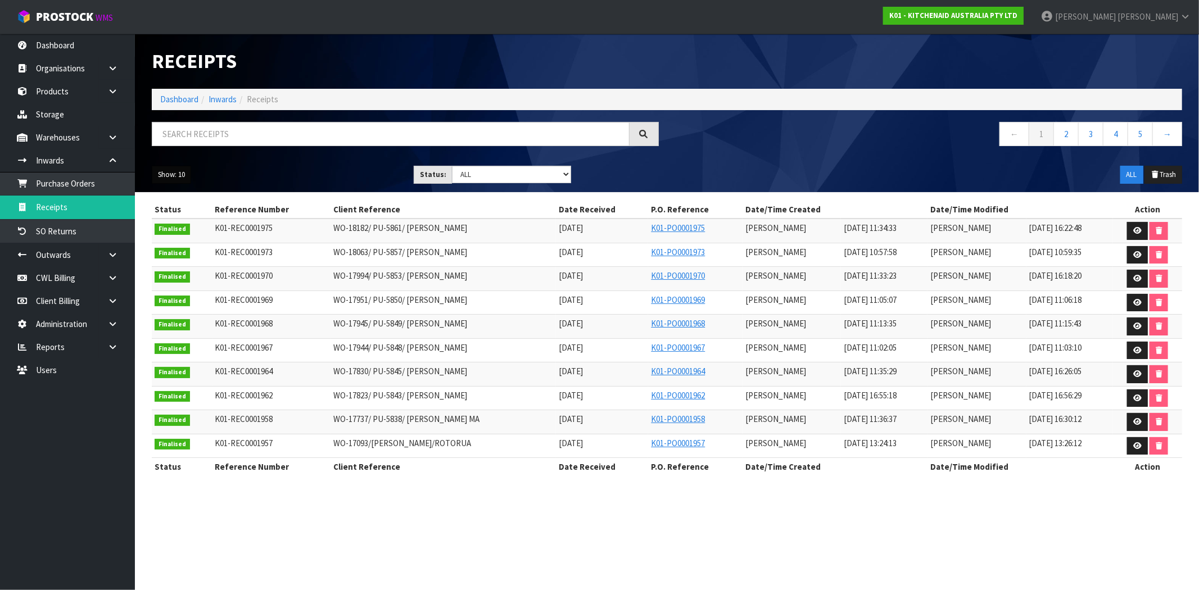
click at [172, 176] on button "Show: 10" at bounding box center [171, 175] width 39 height 18
click at [175, 250] on link "50" at bounding box center [196, 241] width 89 height 15
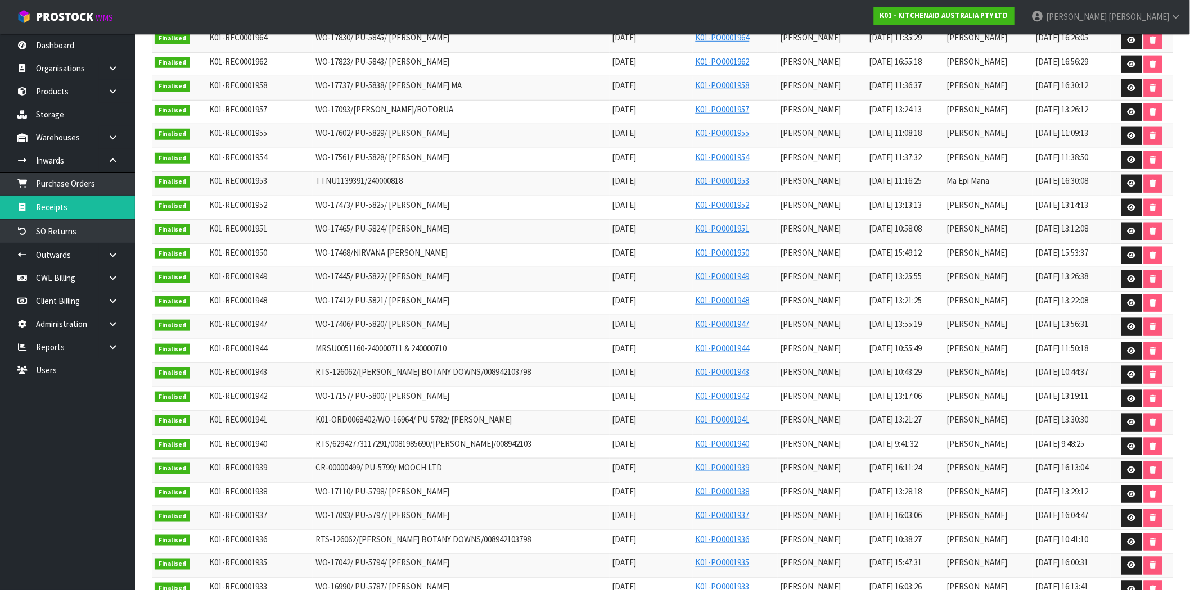
scroll to position [375, 0]
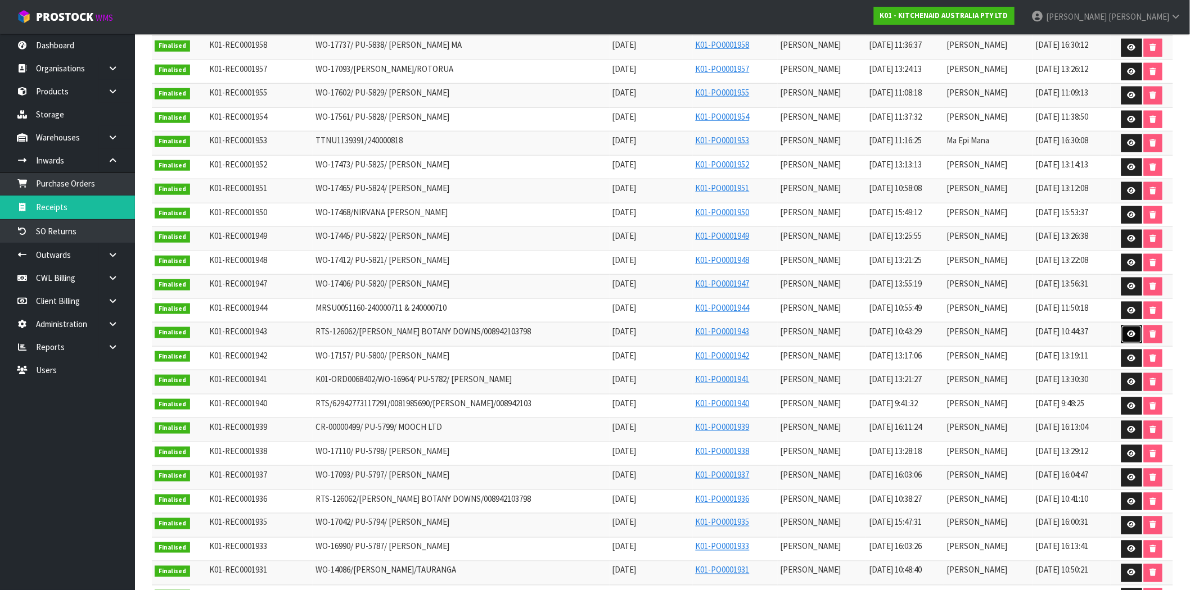
click at [1129, 341] on link at bounding box center [1131, 335] width 21 height 18
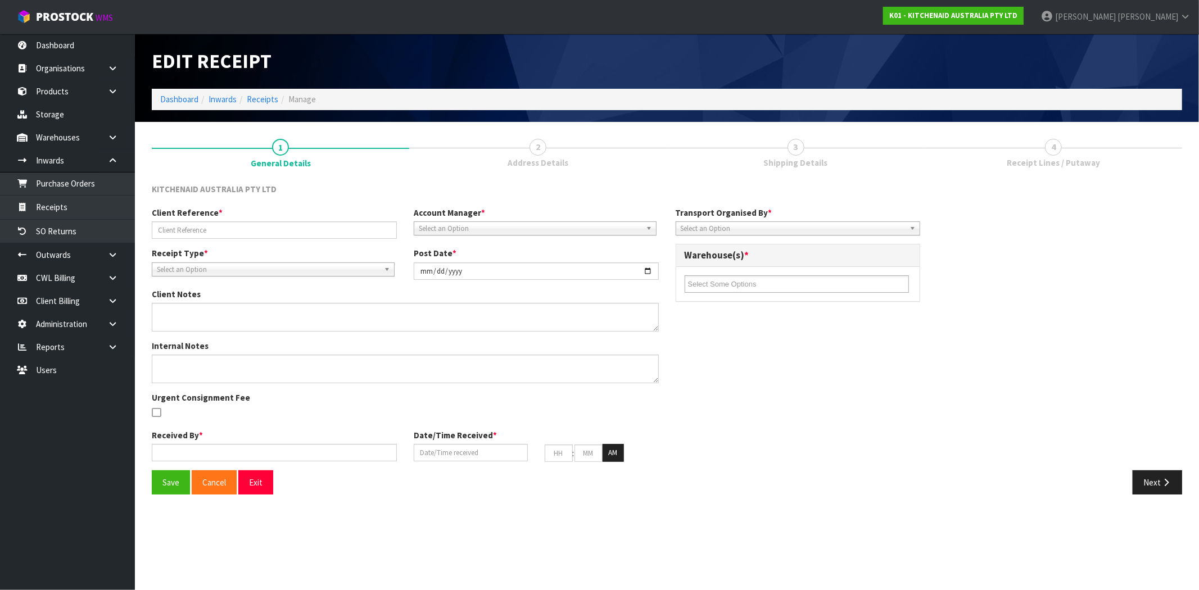
type input "RTS-126062/[PERSON_NAME] BOTANY DOWNS/008942103798"
type input "[DATE]"
type input "[PERSON_NAME]"
type input "[DATE]"
type input "10"
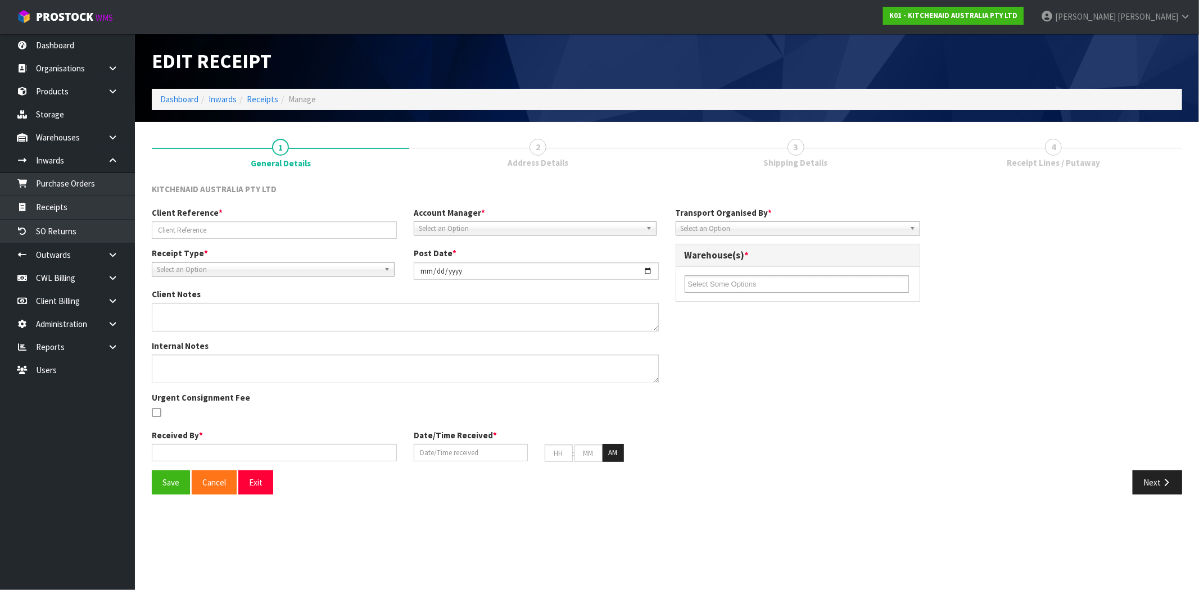
type input "43"
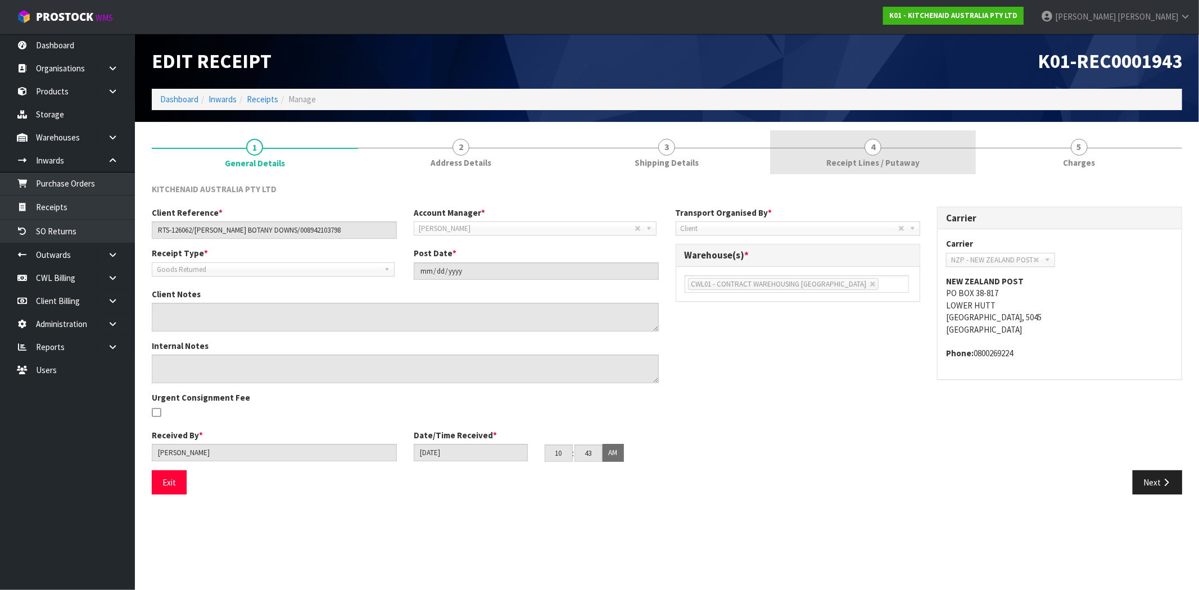
click at [854, 154] on link "4 Receipt Lines / Putaway" at bounding box center [873, 152] width 206 height 44
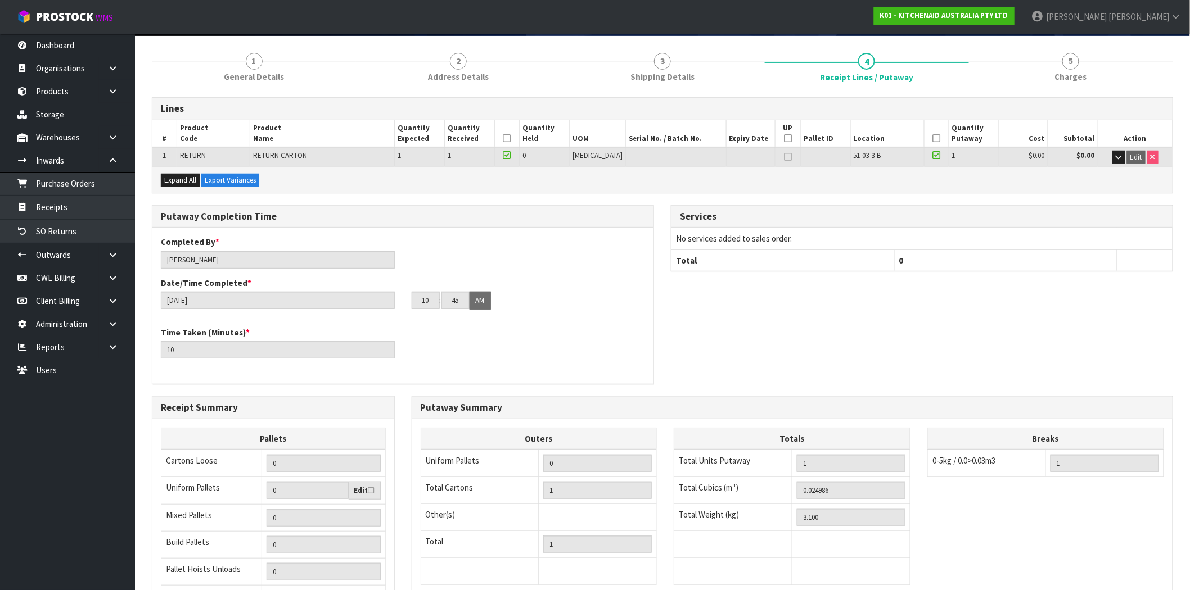
scroll to position [208, 0]
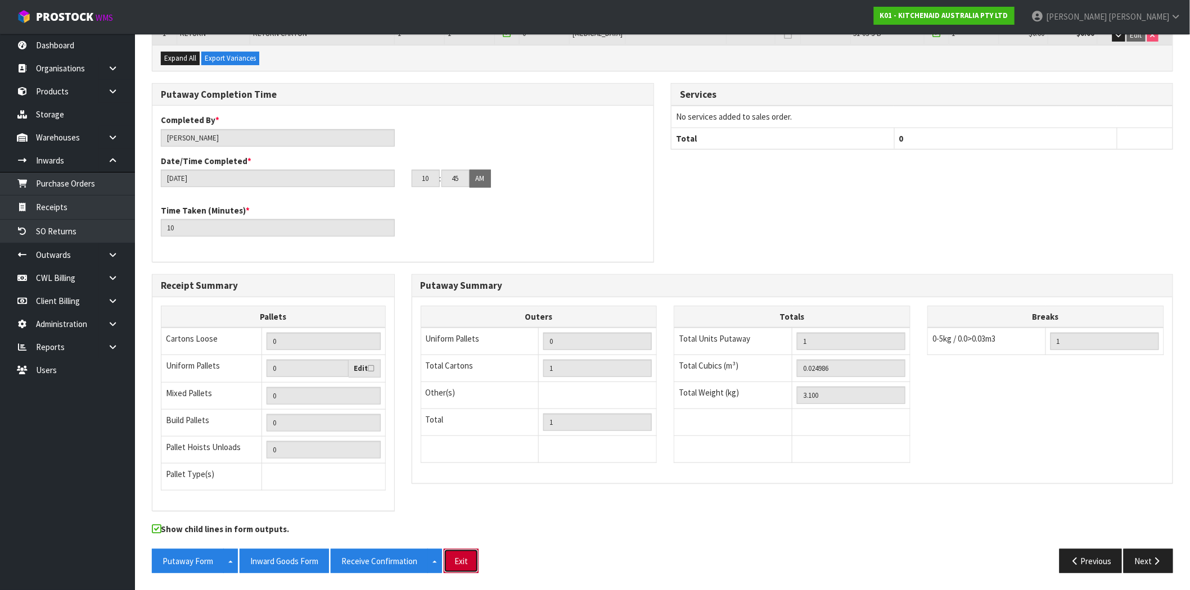
click at [459, 560] on button "Exit" at bounding box center [461, 561] width 35 height 24
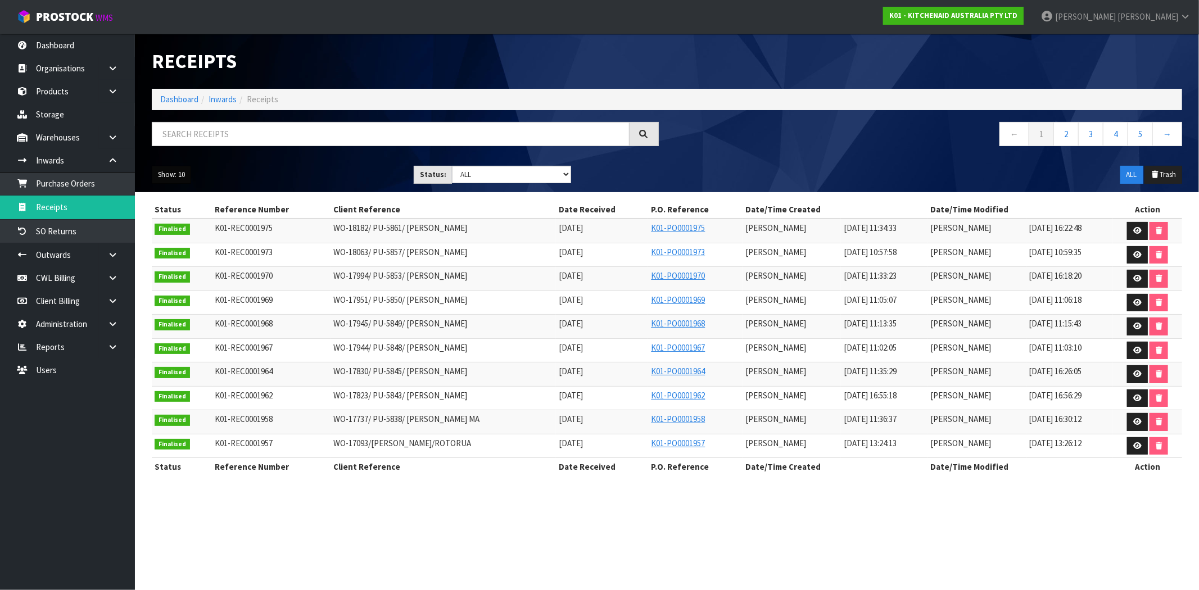
click at [173, 172] on button "Show: 10" at bounding box center [171, 175] width 39 height 18
click at [172, 239] on link "50" at bounding box center [196, 241] width 89 height 15
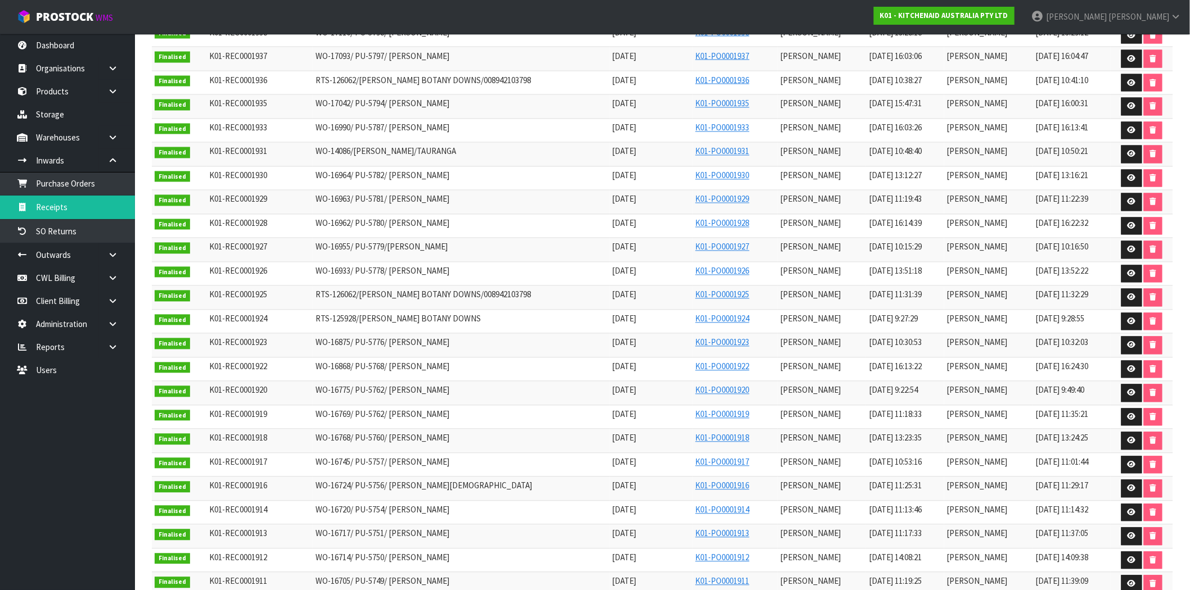
scroll to position [870, 0]
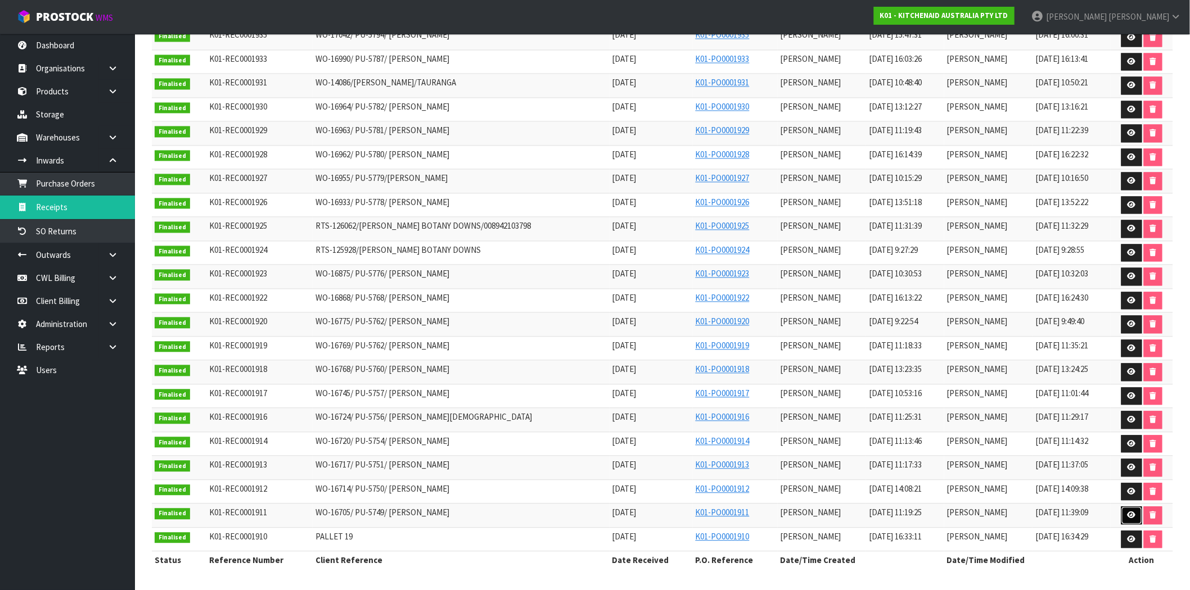
click at [1134, 515] on icon at bounding box center [1131, 515] width 8 height 7
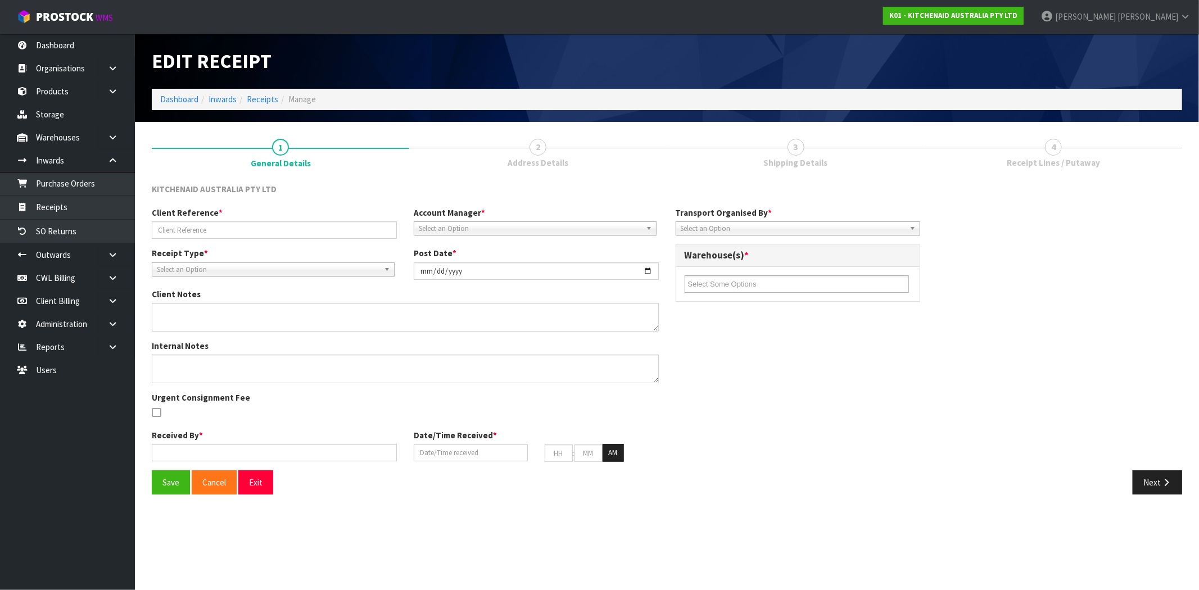
type input "WO-16705/ PU-5749/ [PERSON_NAME]"
type input "[DATE]"
type textarea "PLEASE REMOVE OUTER CARTON AND RETURN WO-16705 5KSM192XDADR SERIAL WD0344098 TO…"
type input "[PERSON_NAME]"
type input "[DATE]"
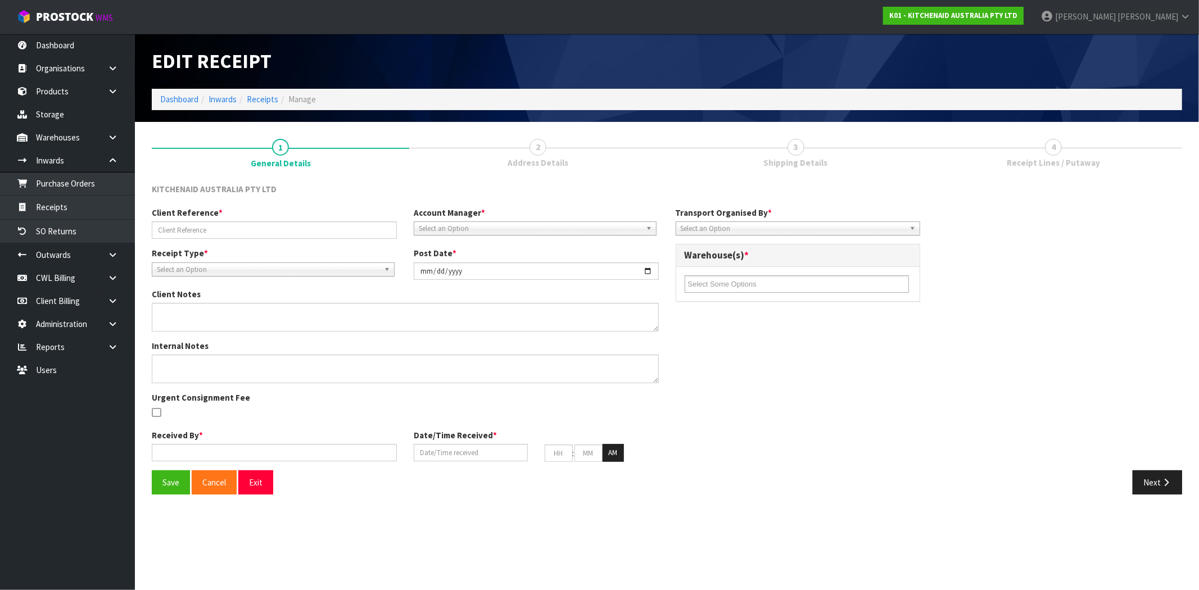
type input "11"
type input "19"
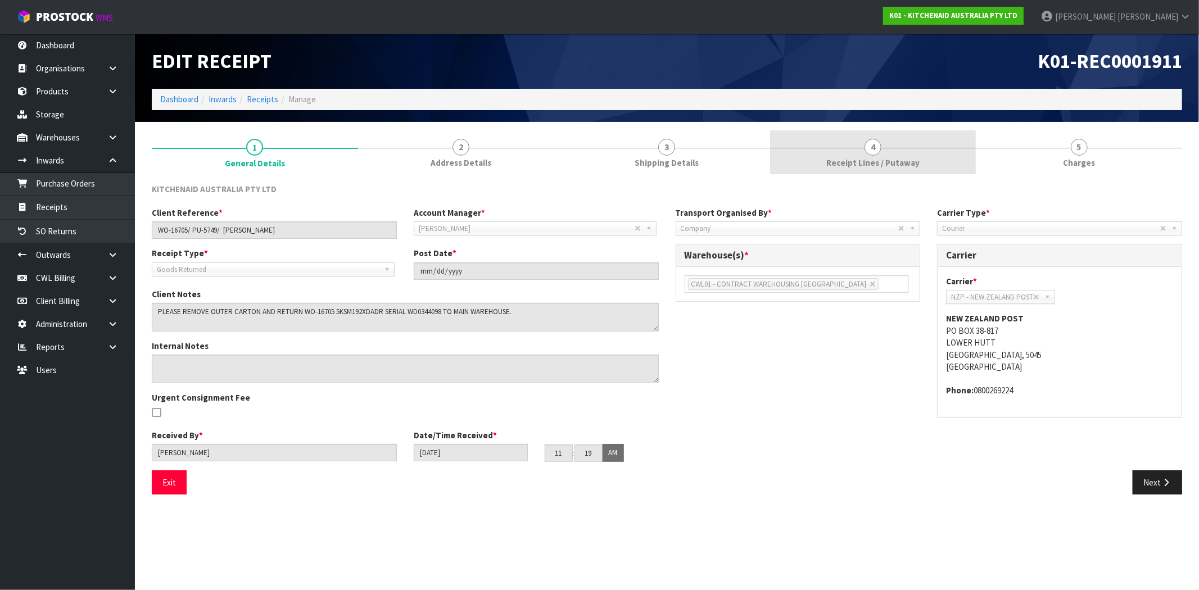
click at [831, 166] on span "Receipt Lines / Putaway" at bounding box center [873, 163] width 93 height 12
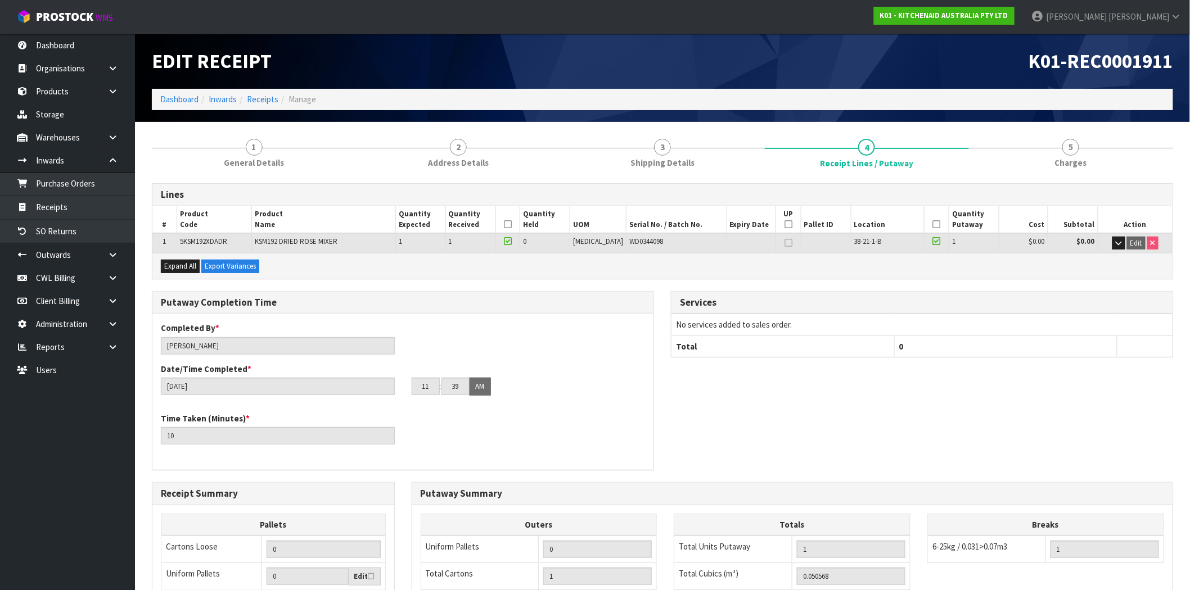
scroll to position [208, 0]
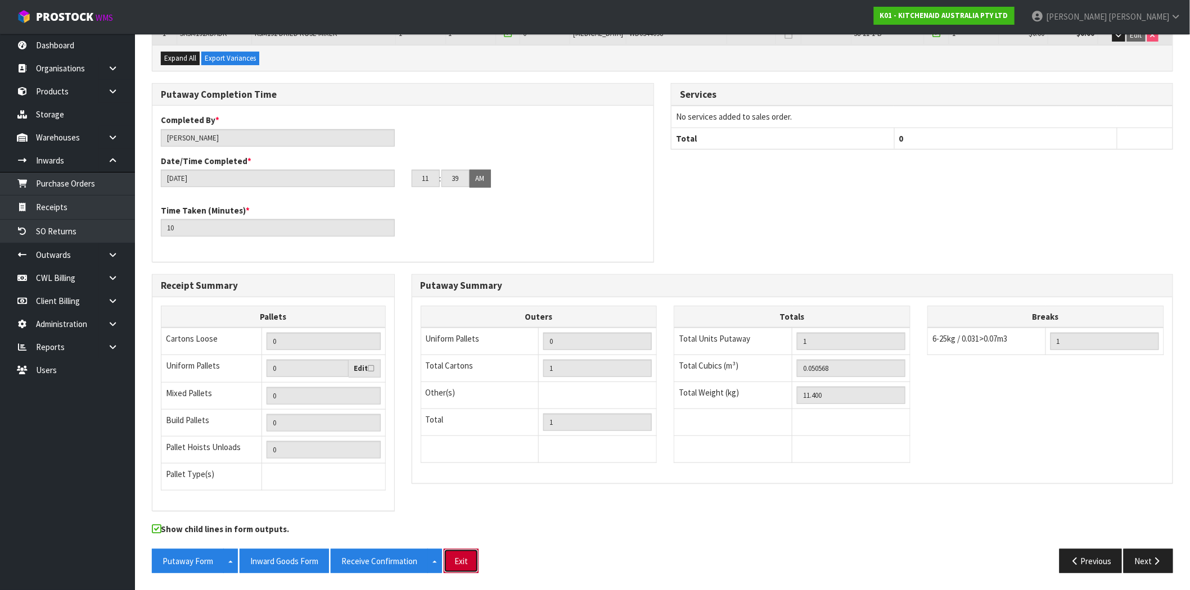
click at [467, 558] on button "Exit" at bounding box center [461, 561] width 35 height 24
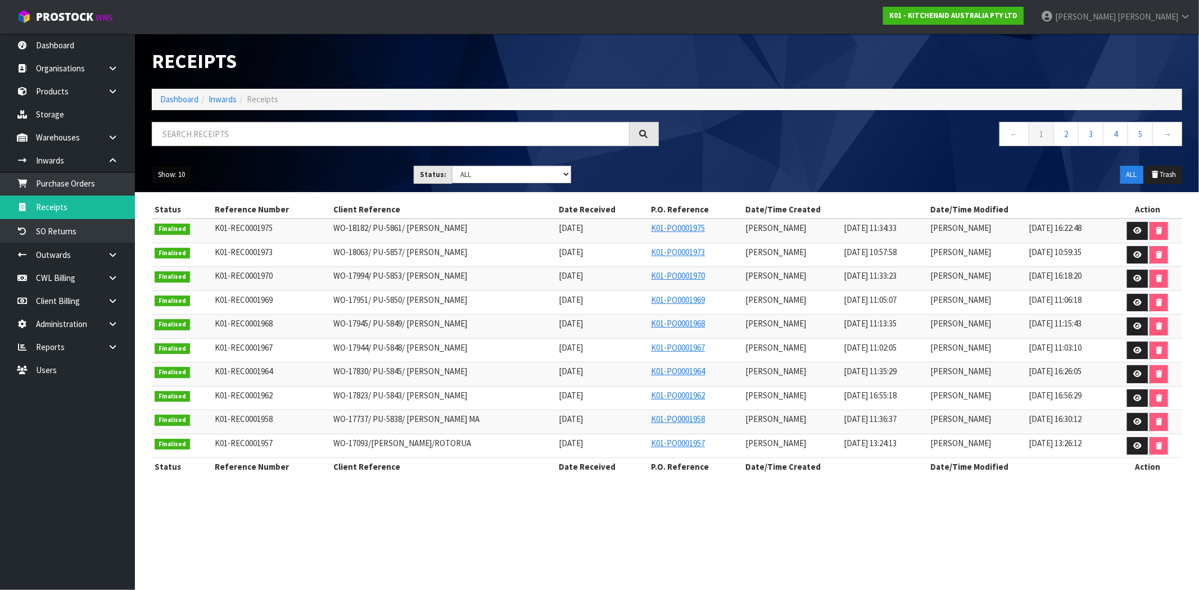
click at [171, 183] on button "Show: 10" at bounding box center [171, 175] width 39 height 18
click at [204, 247] on link "50" at bounding box center [196, 241] width 89 height 15
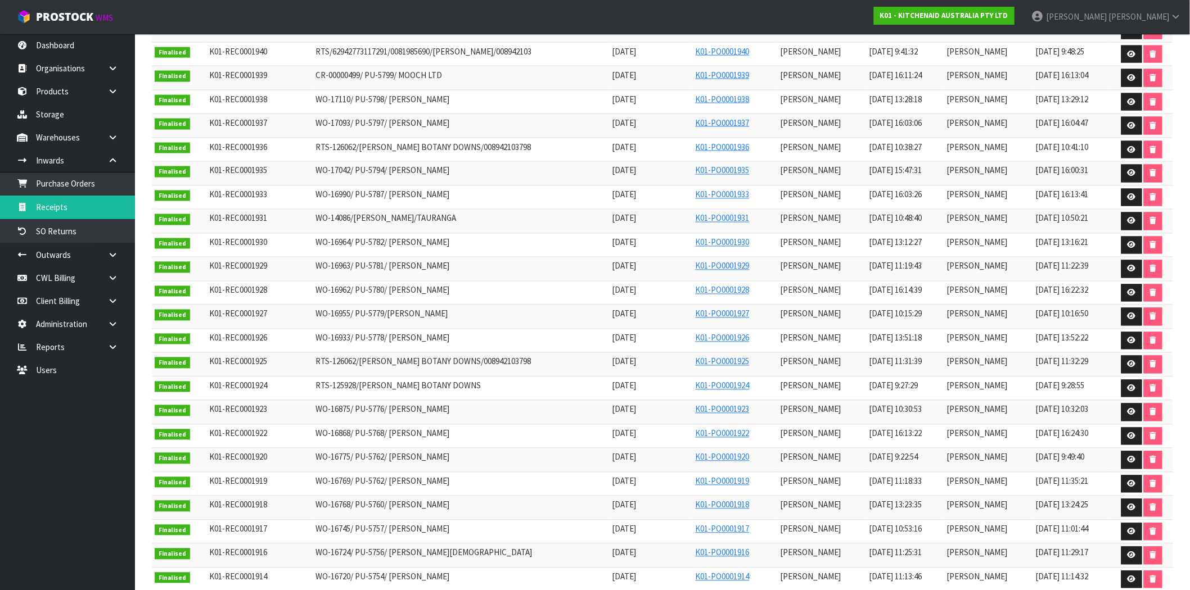
scroll to position [812, 0]
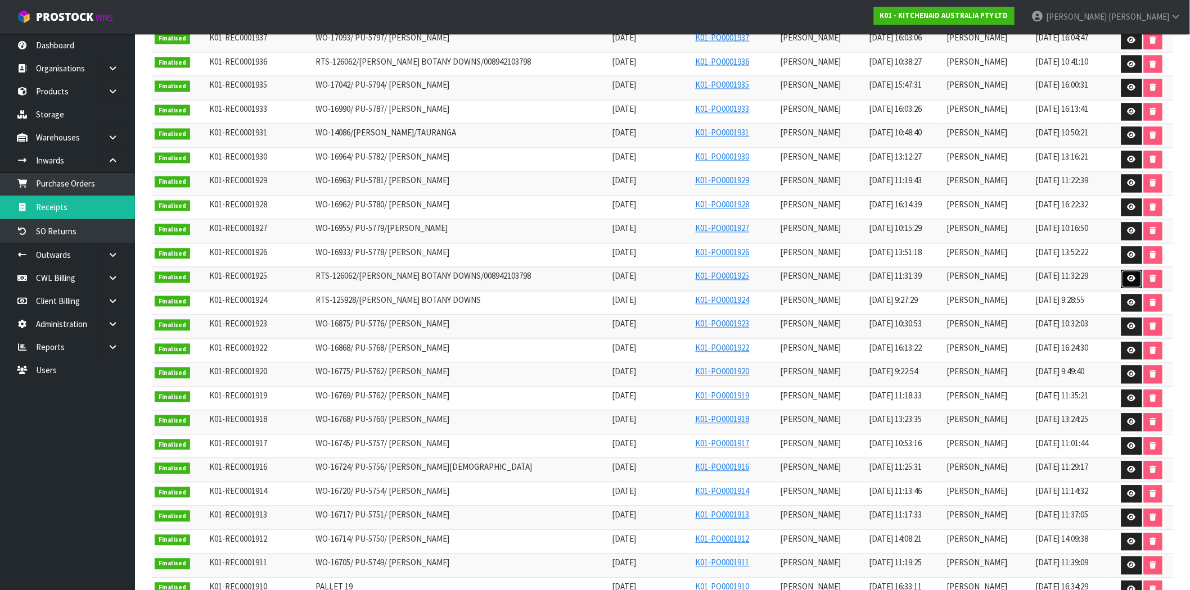
click at [1138, 288] on link at bounding box center [1131, 279] width 21 height 18
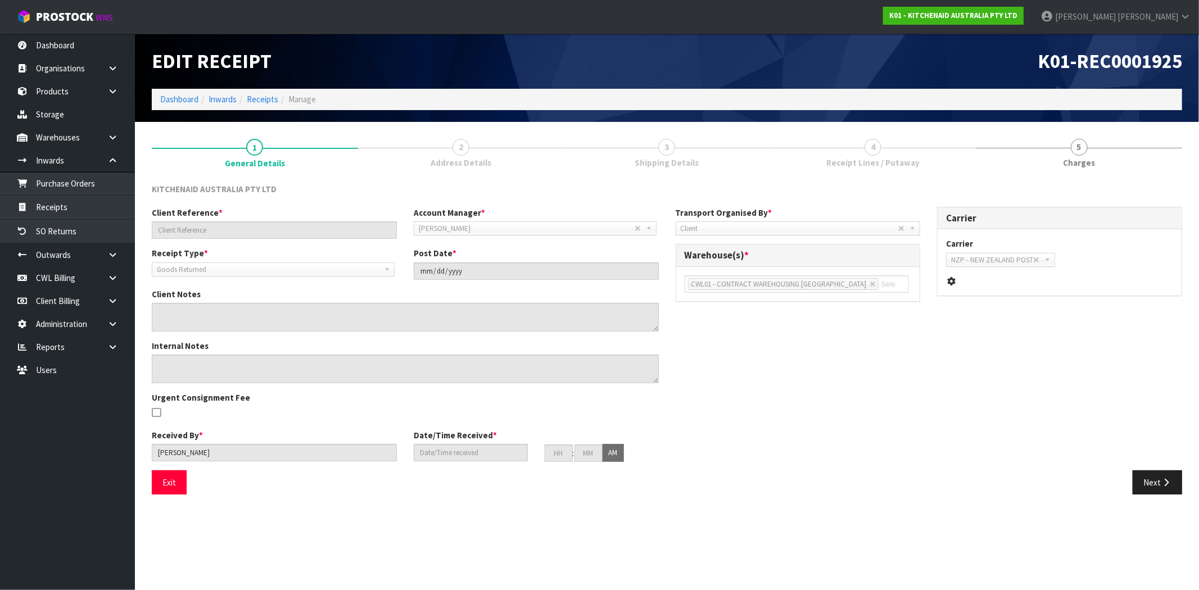
type input "RTS-126062/[PERSON_NAME] BOTANY DOWNS/008942103798"
type input "[DATE]"
type input "[PERSON_NAME]"
type input "[DATE]"
type input "11"
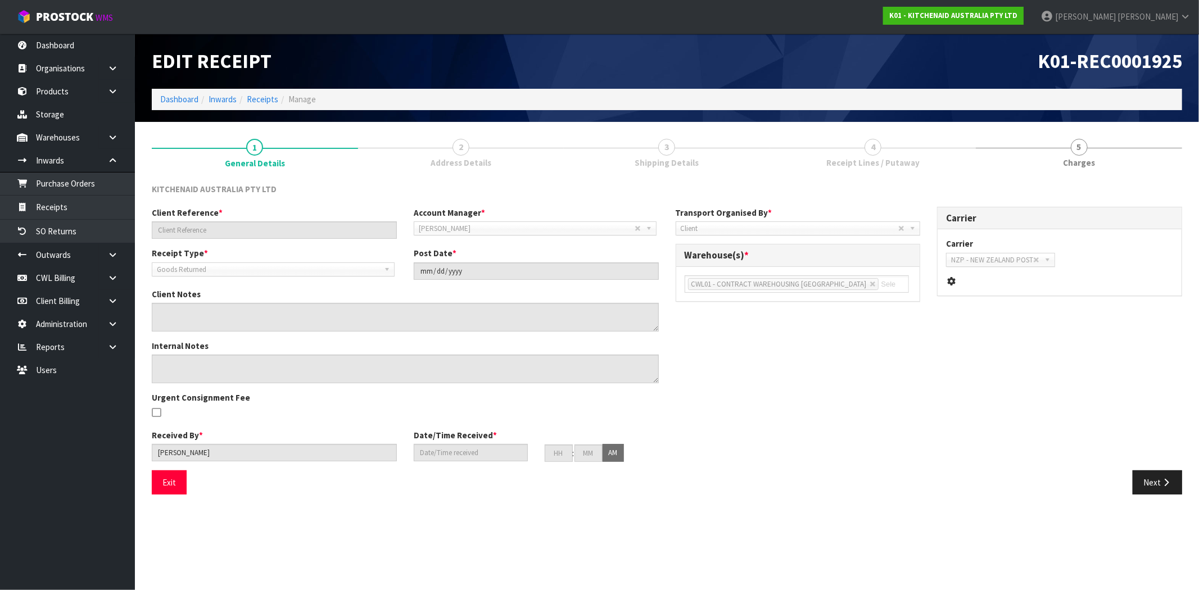
type input "31"
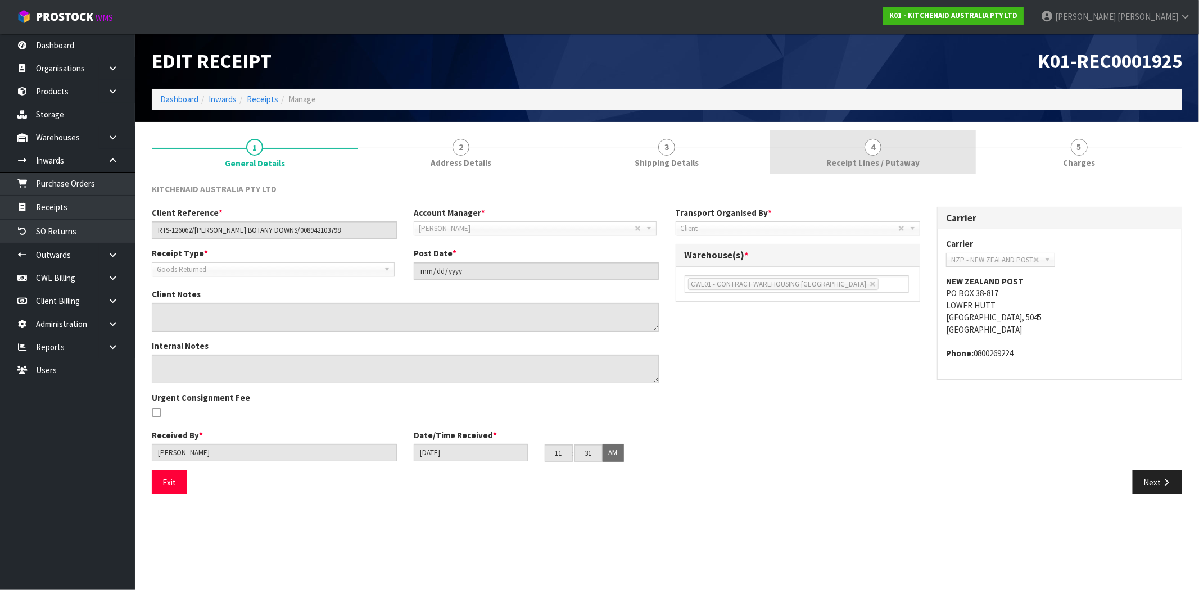
click at [874, 157] on span "Receipt Lines / Putaway" at bounding box center [873, 163] width 93 height 12
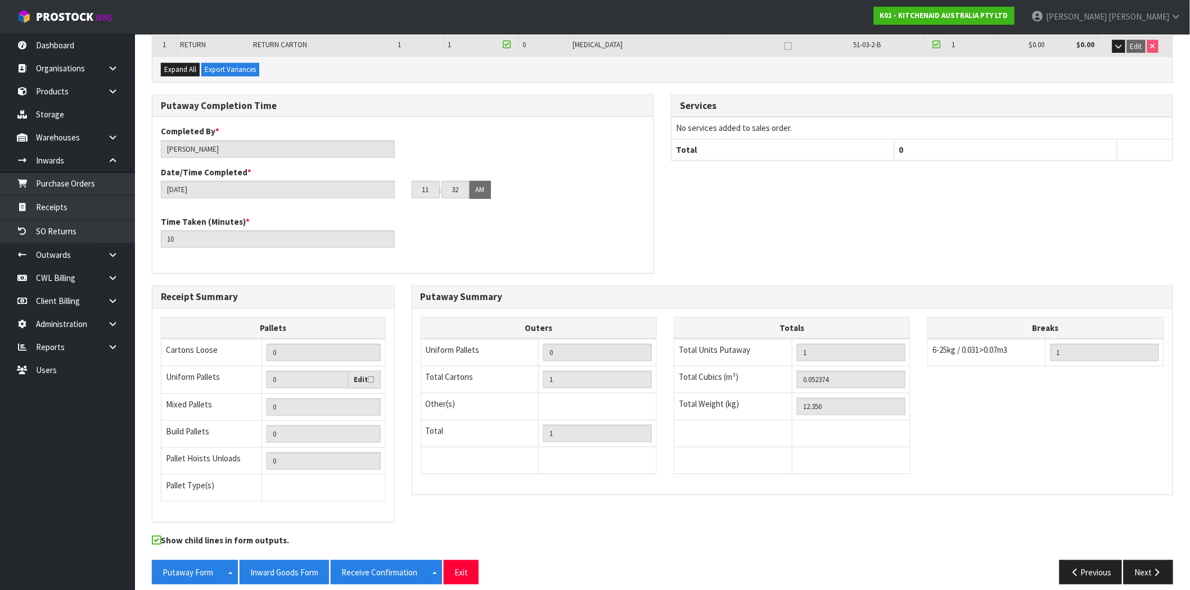
scroll to position [208, 0]
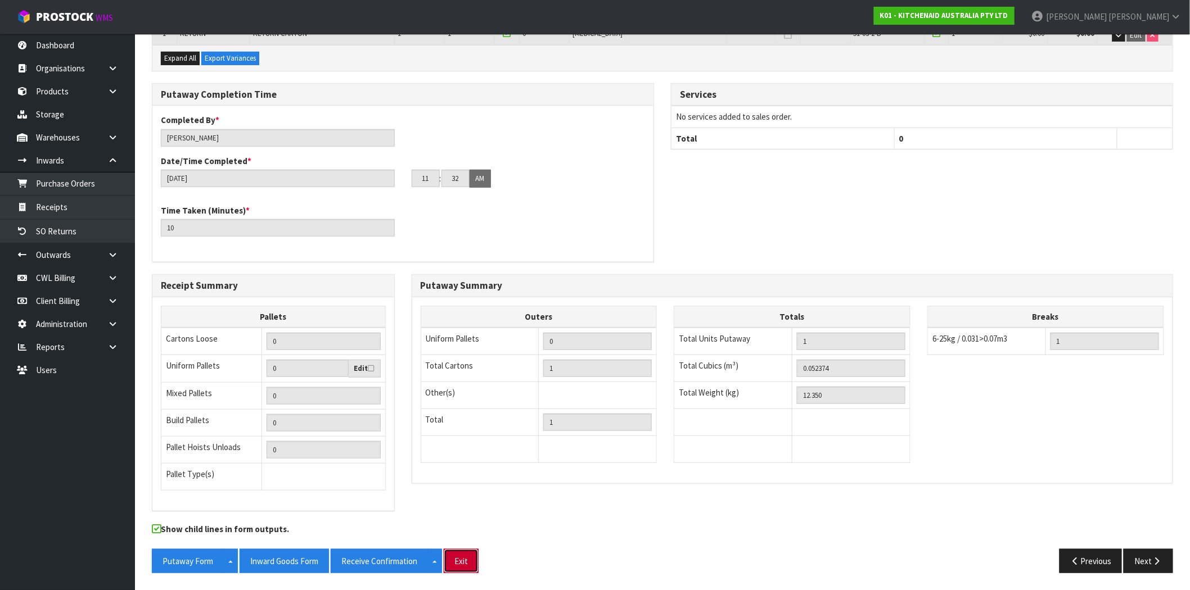
click at [459, 556] on button "Exit" at bounding box center [461, 561] width 35 height 24
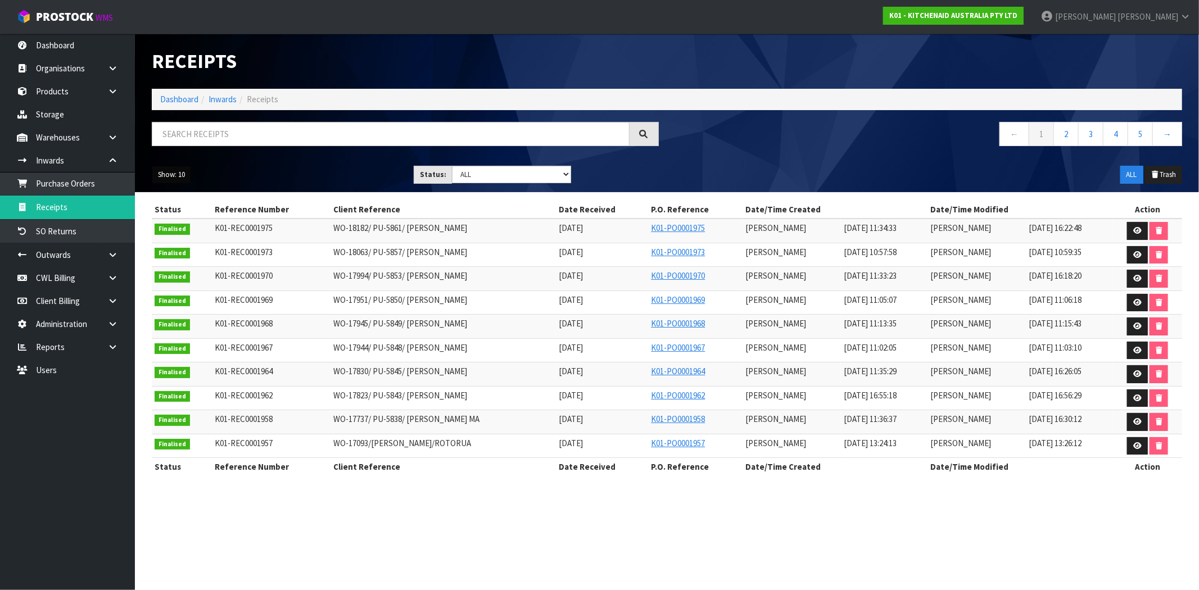
click at [181, 172] on button "Show: 10" at bounding box center [171, 175] width 39 height 18
drag, startPoint x: 184, startPoint y: 249, endPoint x: 186, endPoint y: 241, distance: 8.1
click at [184, 248] on link "50" at bounding box center [196, 241] width 89 height 15
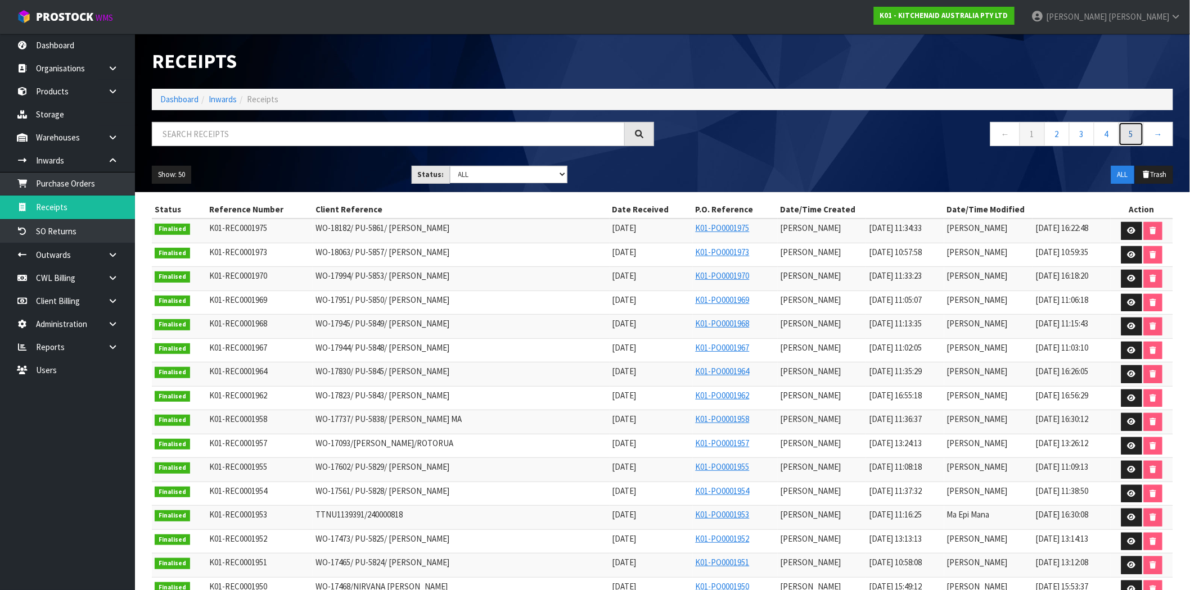
drag, startPoint x: 1131, startPoint y: 133, endPoint x: 1106, endPoint y: 181, distance: 54.1
click at [1133, 132] on link "5" at bounding box center [1130, 134] width 25 height 24
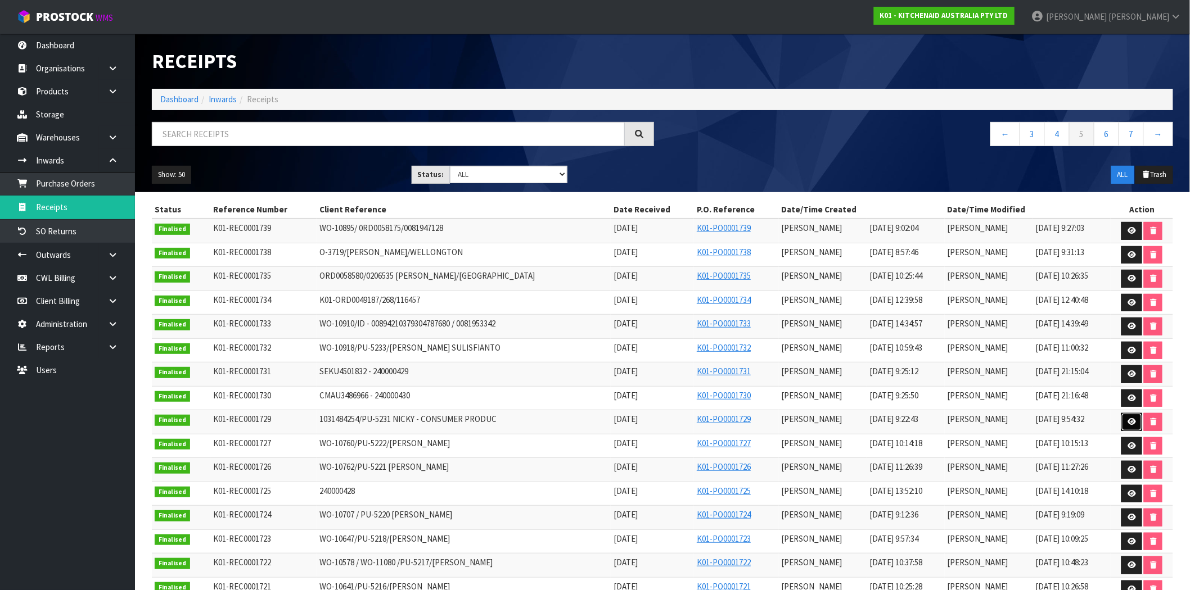
click at [1127, 424] on icon at bounding box center [1131, 421] width 8 height 7
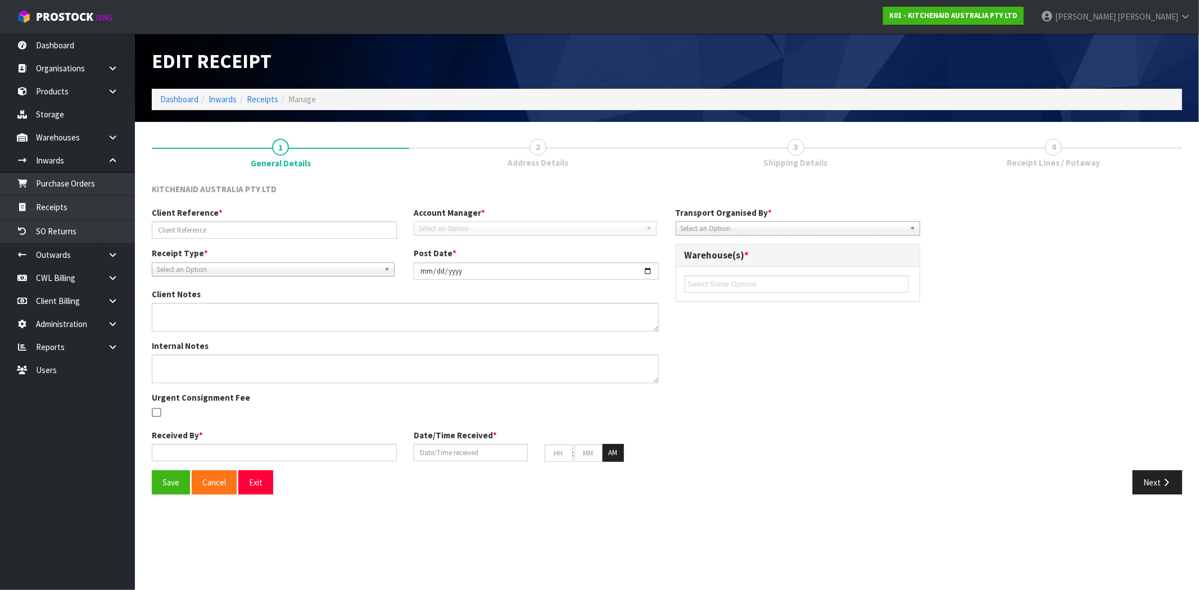
type input "1031484254/PU-5231 NICKY - CONSUMER PRODUC"
type input "[DATE]"
type textarea "PLEASE REMOVE OUTER CARTONS AND RETURN 5X KSB4027AAC BACK TO MAIN WAREHOUSE FOR…"
type input "[PERSON_NAME]"
type input "[DATE]"
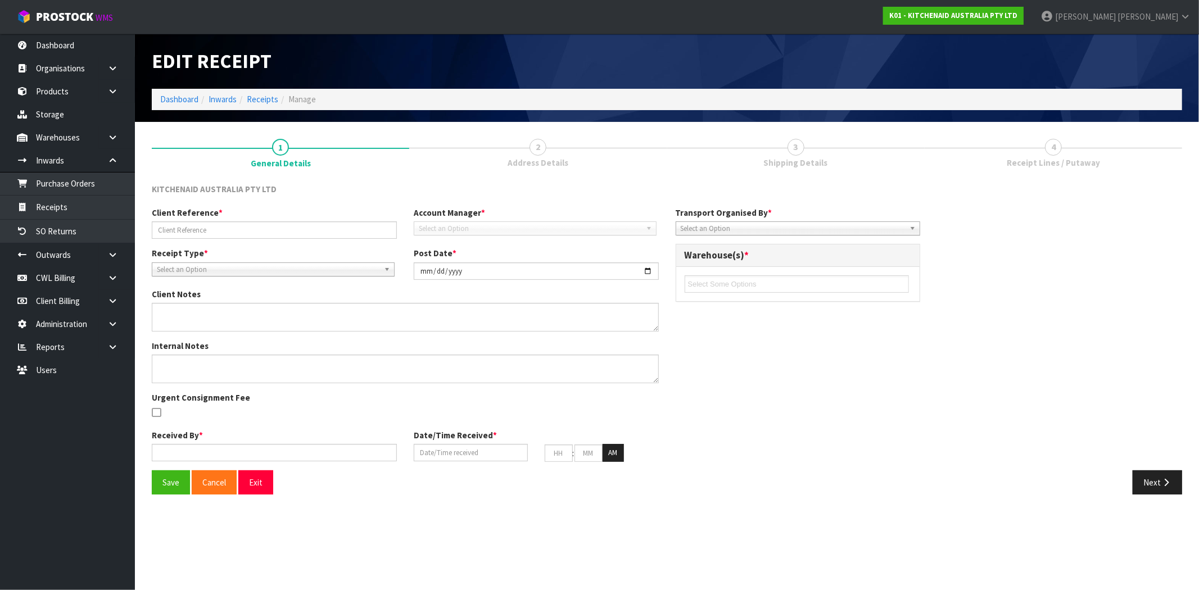
type input "09"
type input "22"
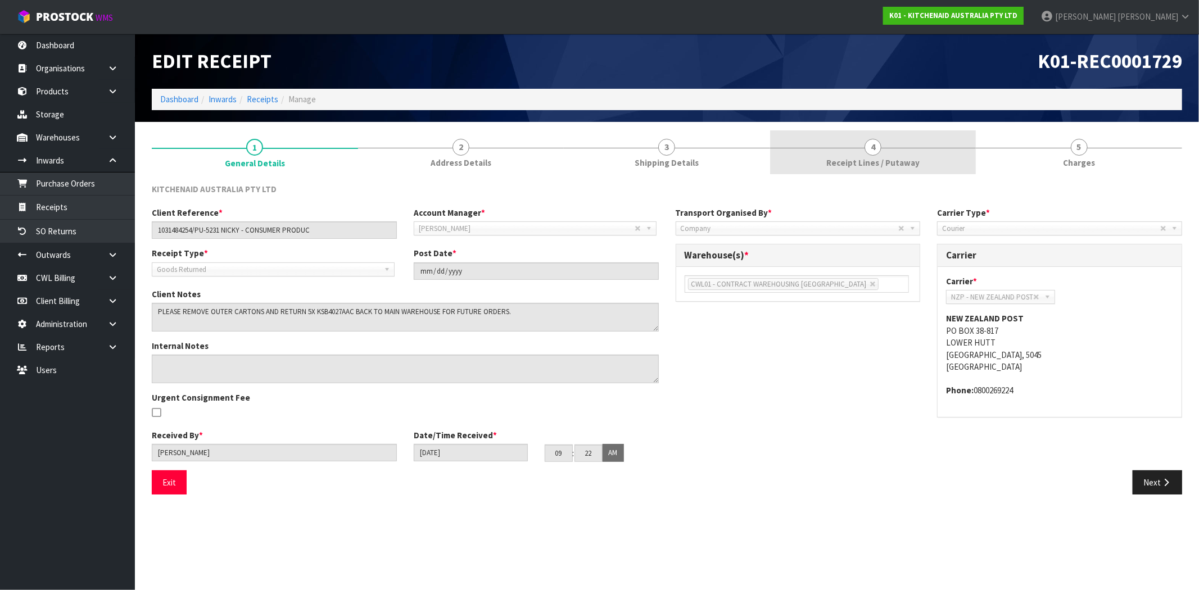
click at [848, 164] on span "Receipt Lines / Putaway" at bounding box center [873, 163] width 93 height 12
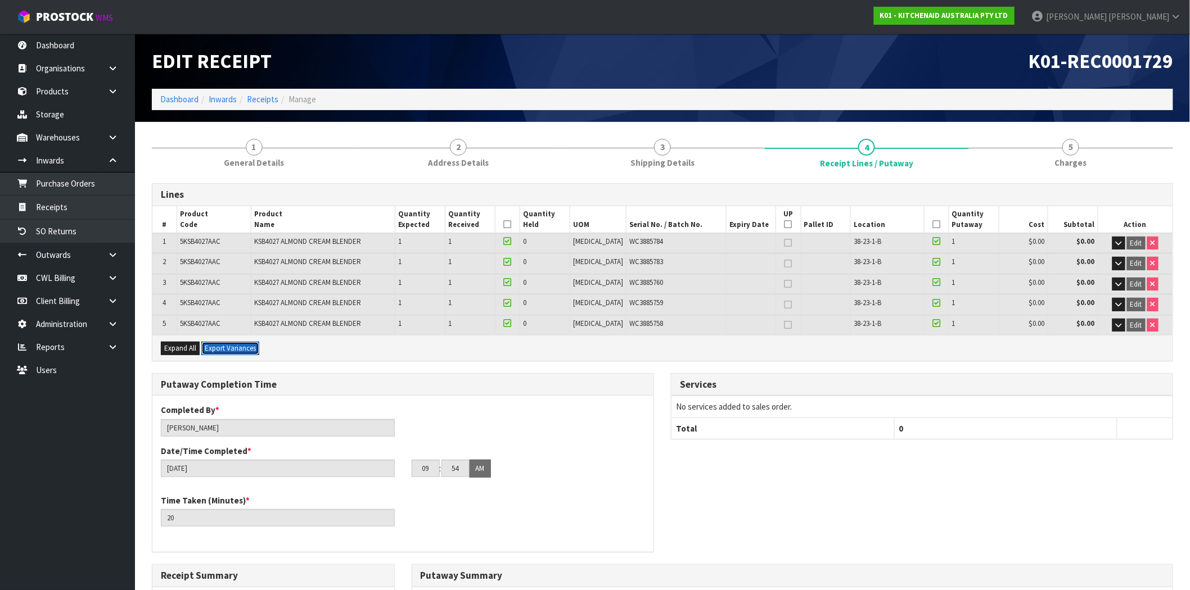
click at [227, 346] on button "Export Variances" at bounding box center [230, 348] width 58 height 13
